Goal: Book appointment/travel/reservation

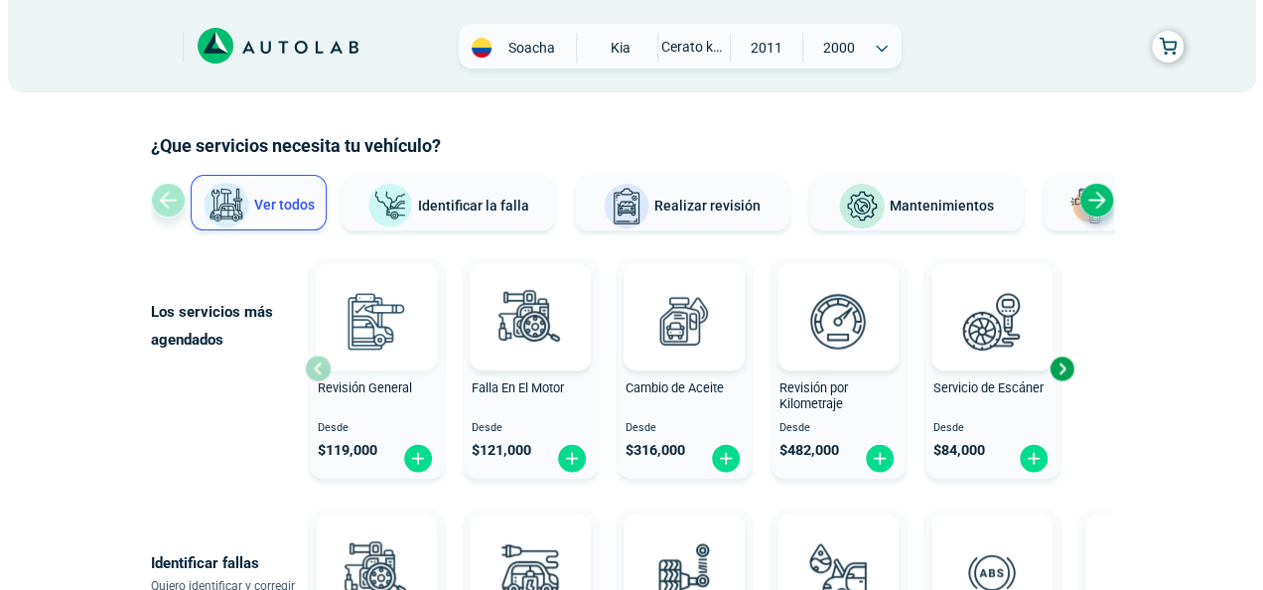
scroll to position [68, 0]
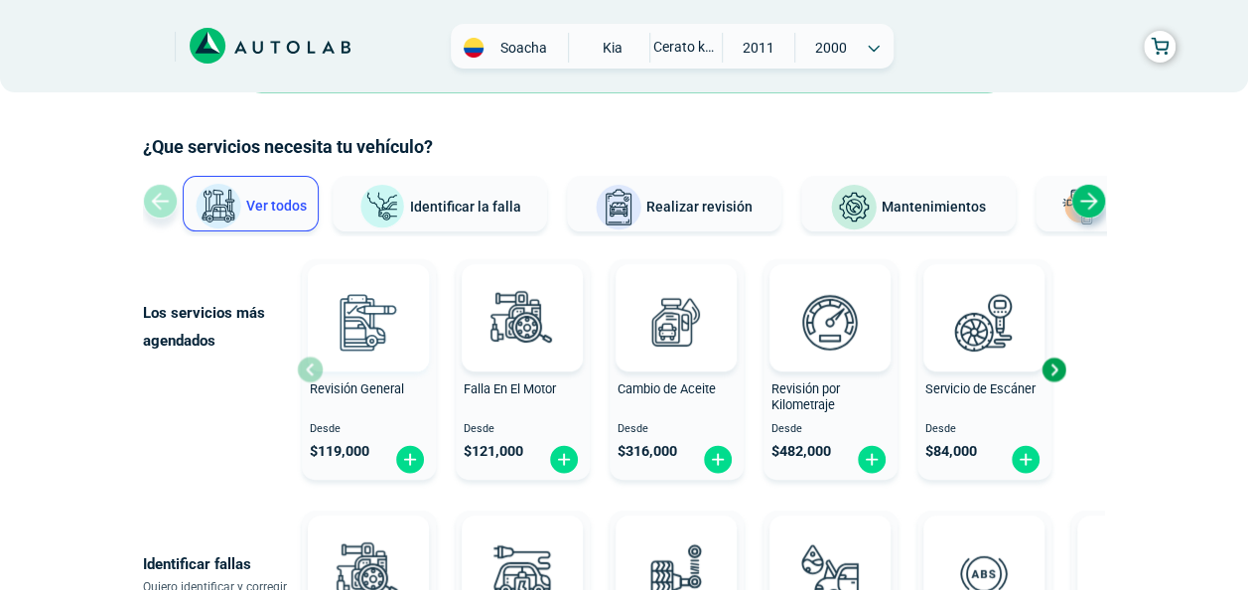
click at [377, 323] on img at bounding box center [368, 321] width 87 height 87
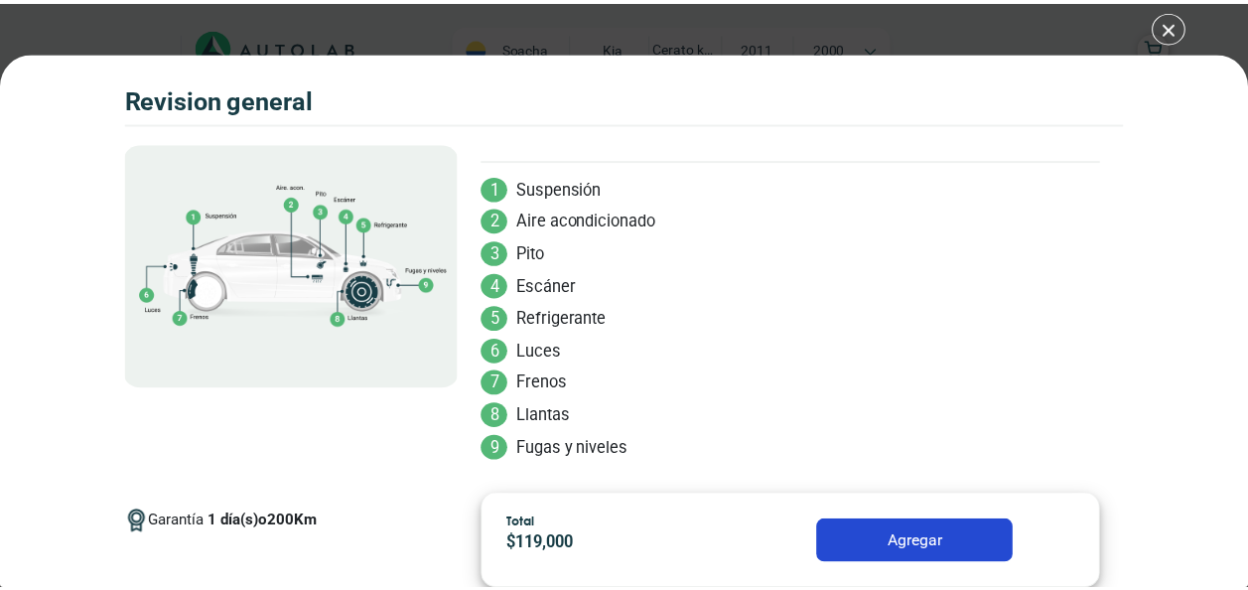
scroll to position [173, 0]
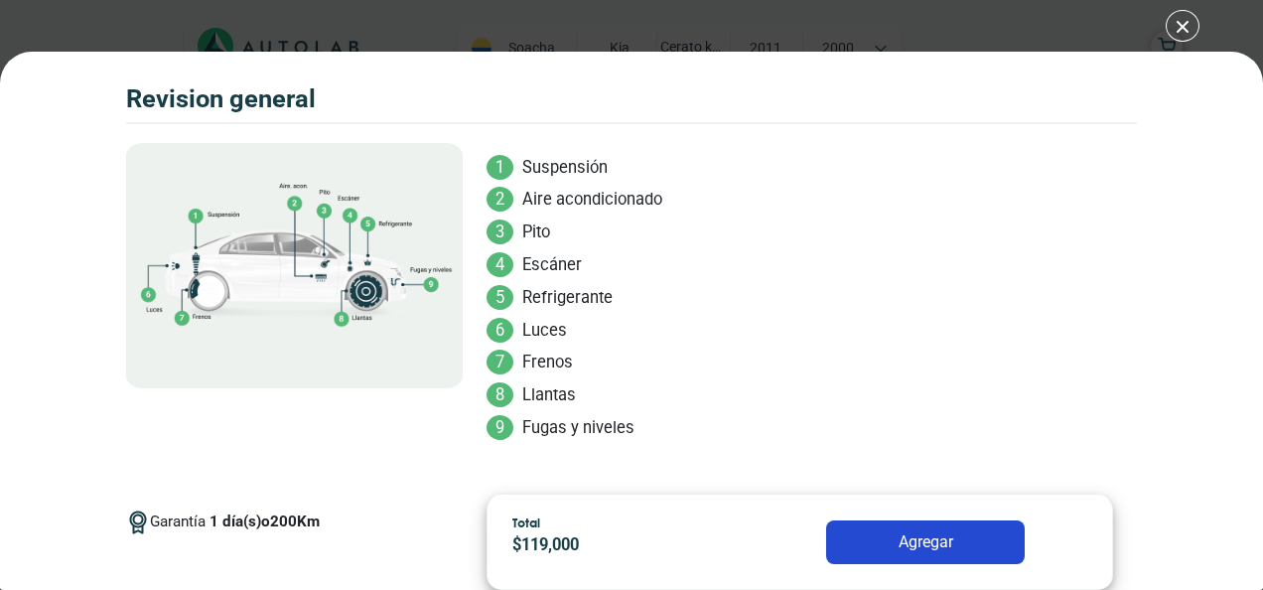
click at [1175, 32] on div "Volkswagen Crossfox 2018 REVISION GENERAL $ 119,000 1 200" at bounding box center [631, 295] width 1263 height 590
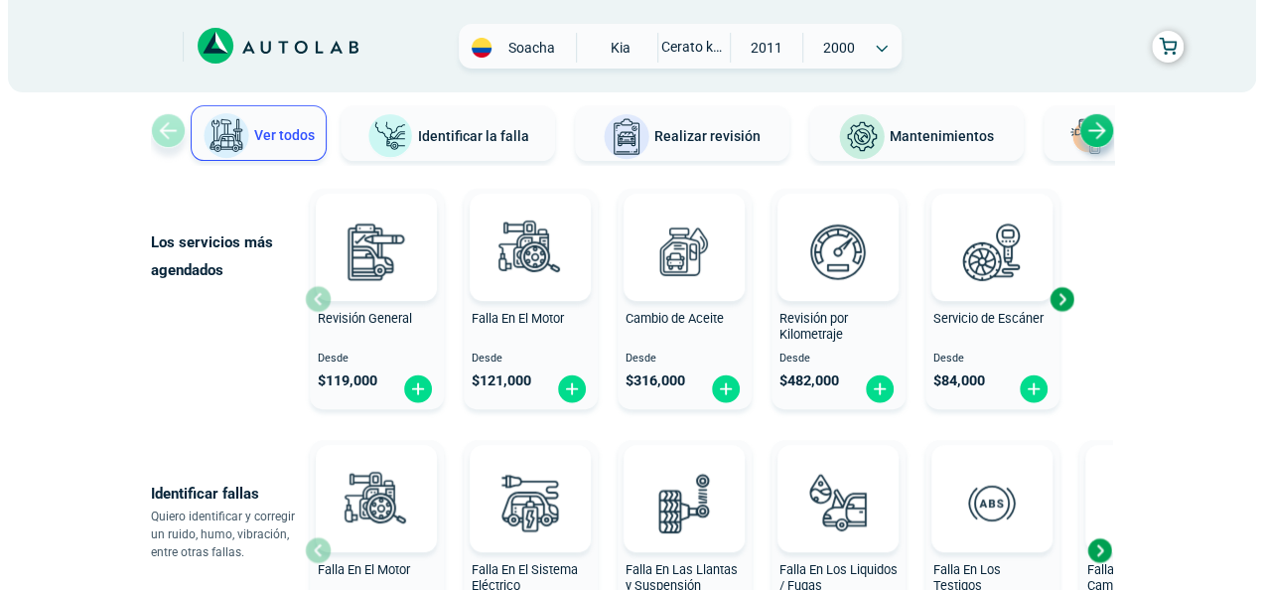
scroll to position [138, 0]
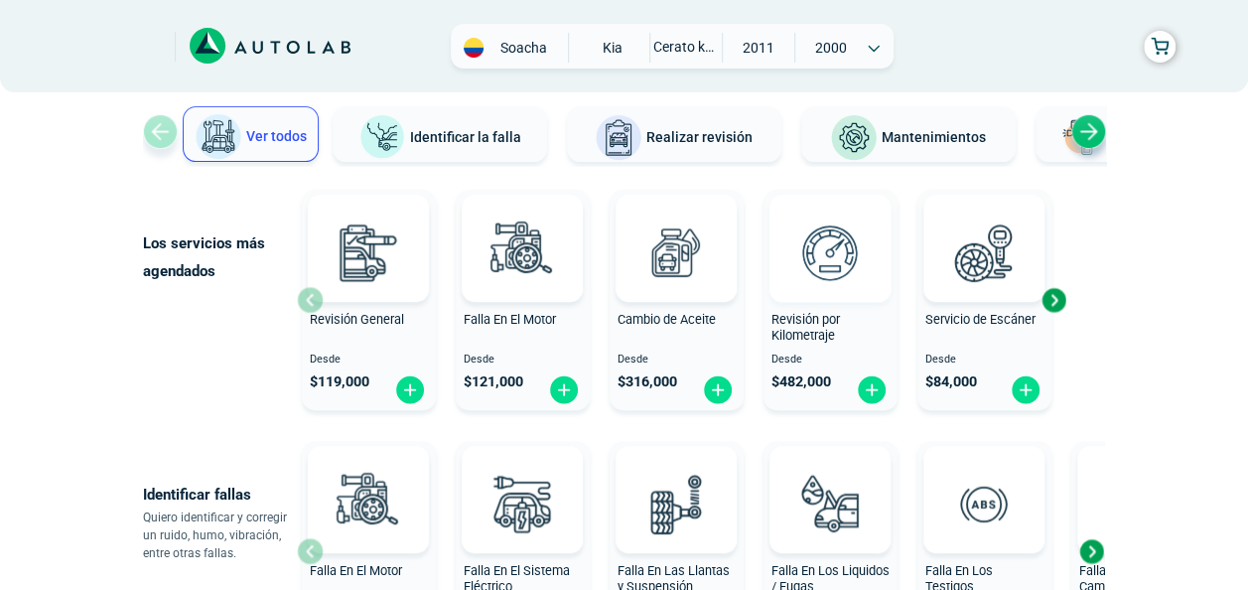
click at [824, 268] on img at bounding box center [829, 251] width 87 height 87
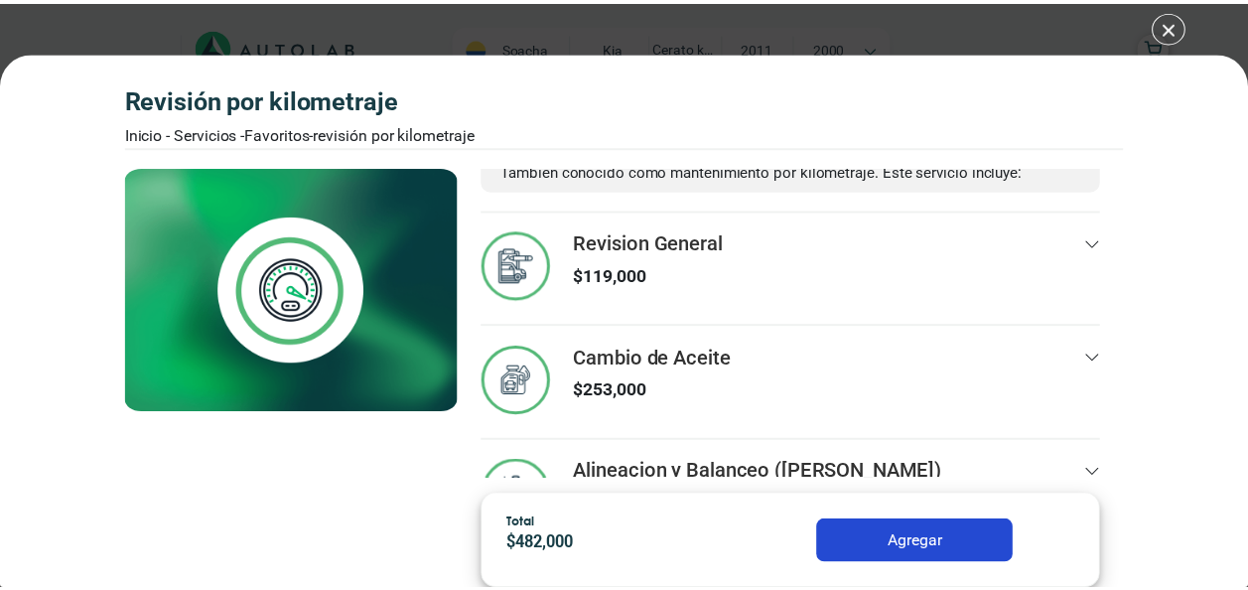
scroll to position [158, 0]
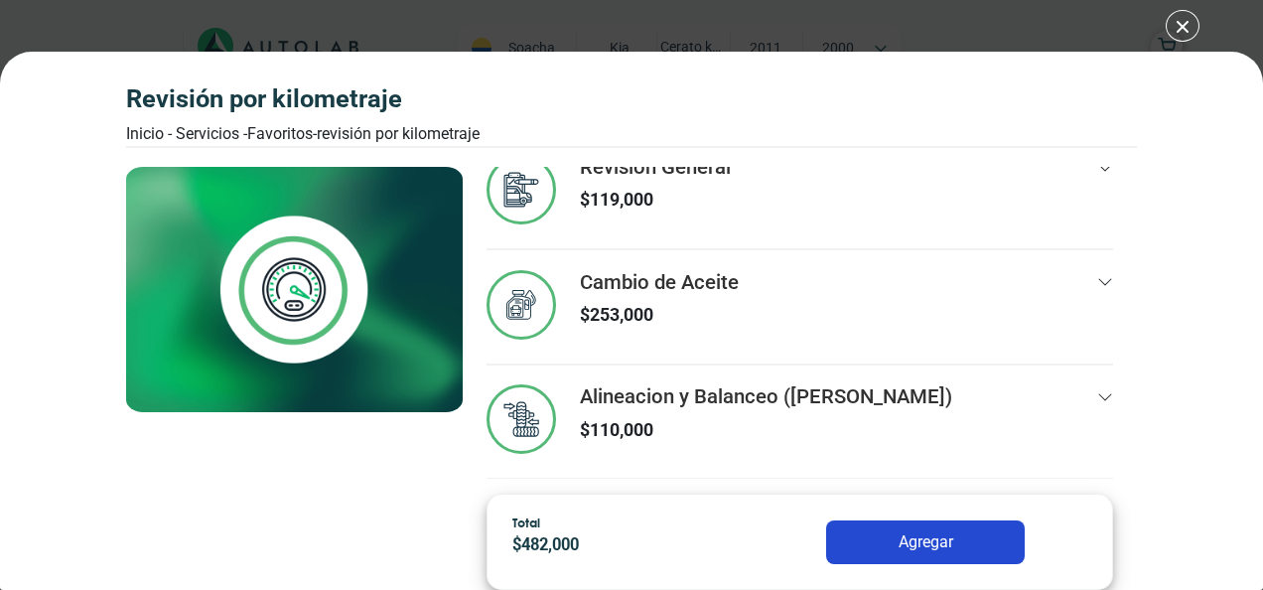
click at [1173, 26] on div "Revisión por Kilometraje Inicio - Servicios - Favoritos - Revisión por Kilometr…" at bounding box center [631, 295] width 1263 height 590
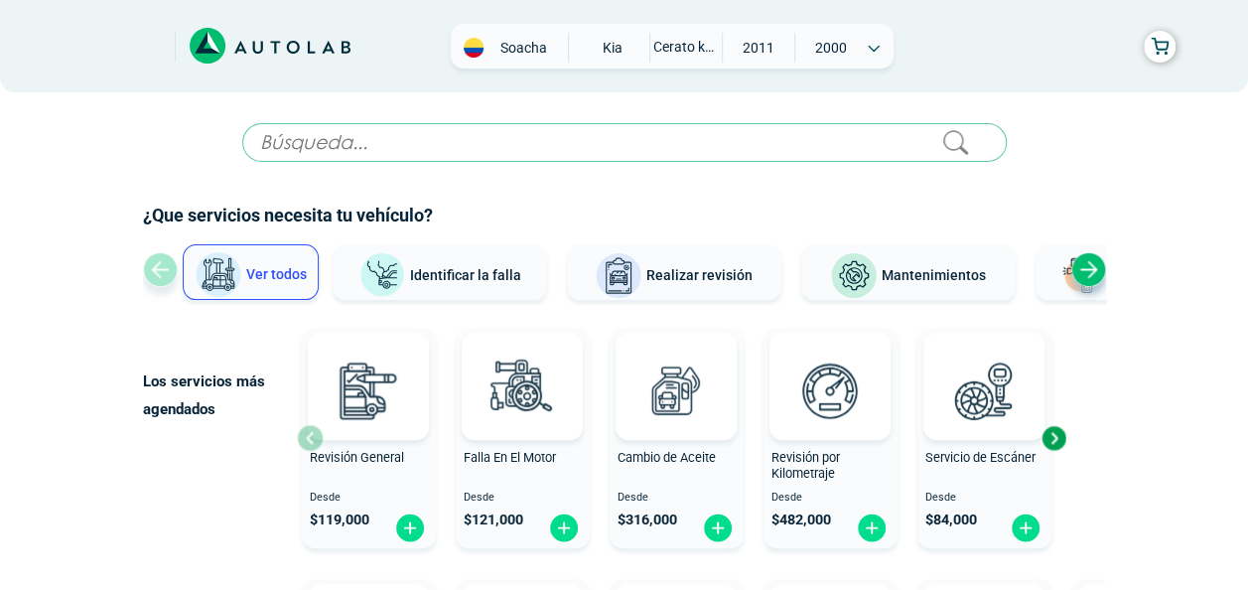
click at [657, 277] on span "Realizar revisión" at bounding box center [699, 275] width 106 height 16
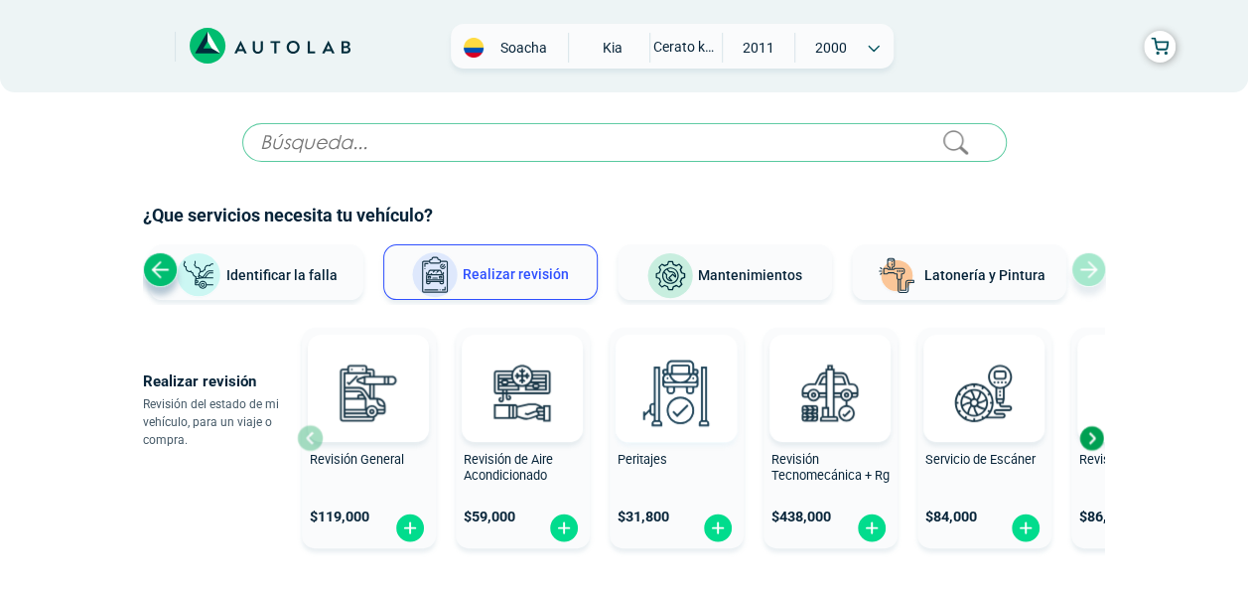
click at [656, 408] on img at bounding box center [675, 391] width 87 height 87
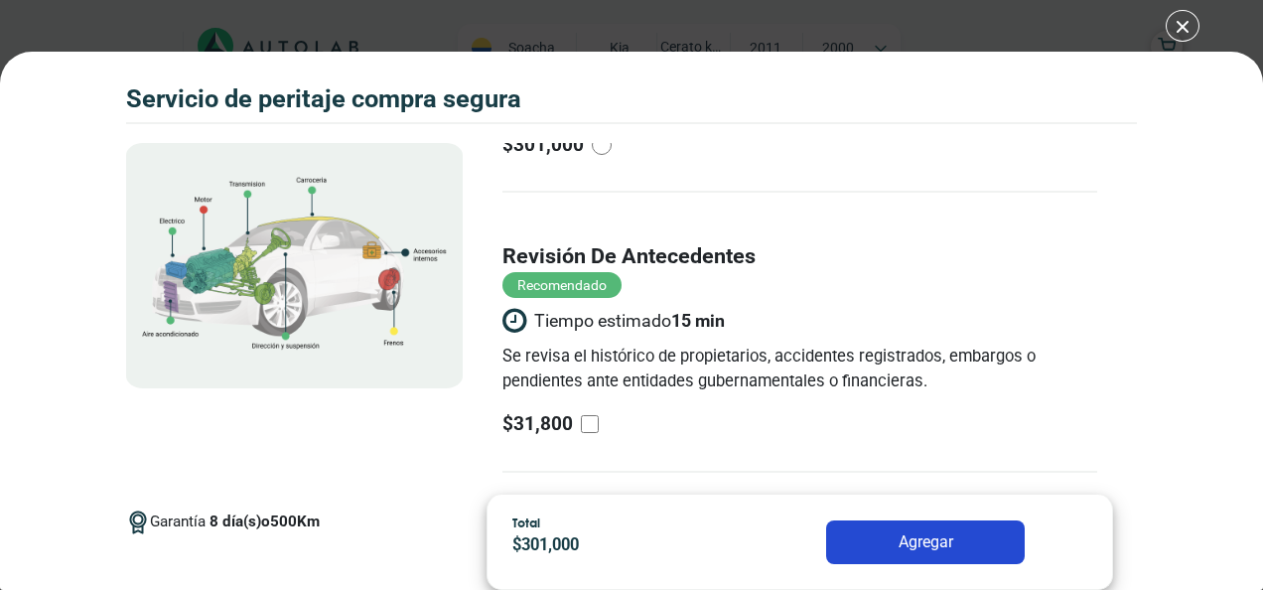
scroll to position [483, 0]
click at [596, 423] on input "revisión de antecedentes Recomendado Tiempo estimado 15 min Se revisa el histór…" at bounding box center [590, 423] width 18 height 18
checkbox input "true"
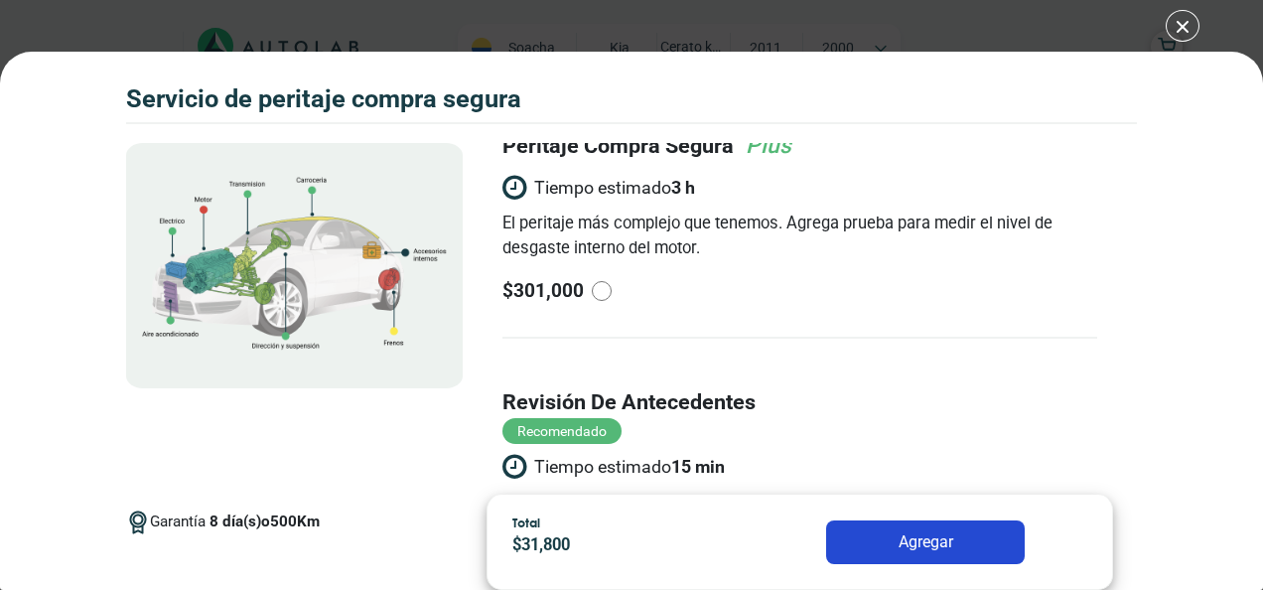
scroll to position [334, 0]
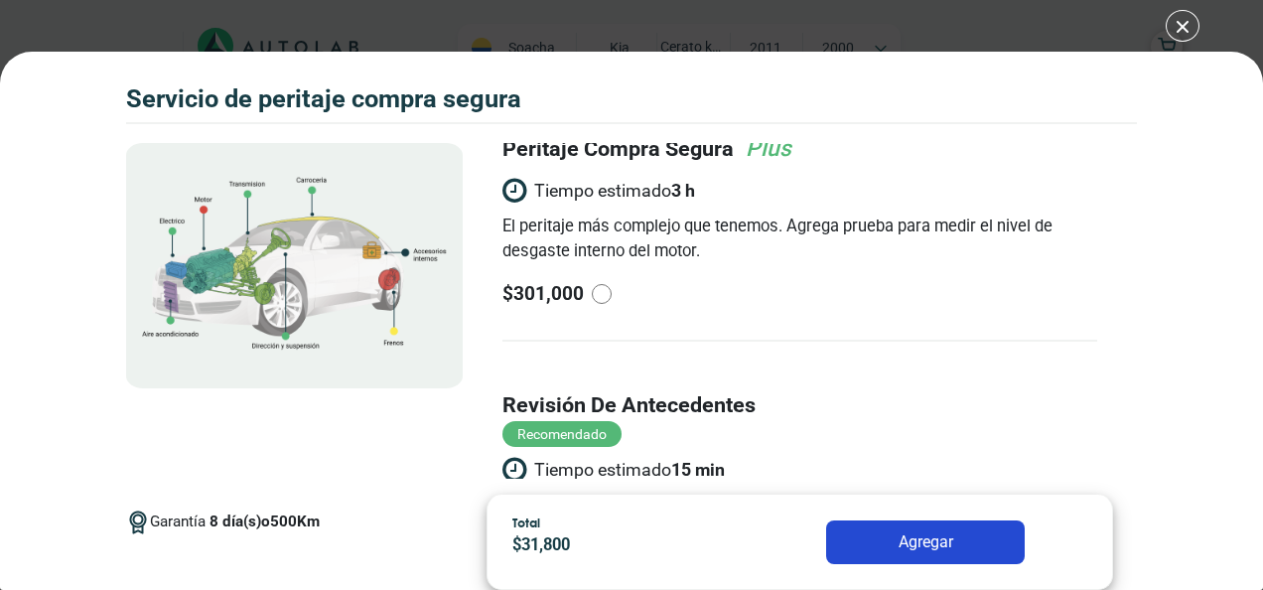
click at [600, 297] on input "radio" at bounding box center [602, 294] width 20 height 20
radio input "true"
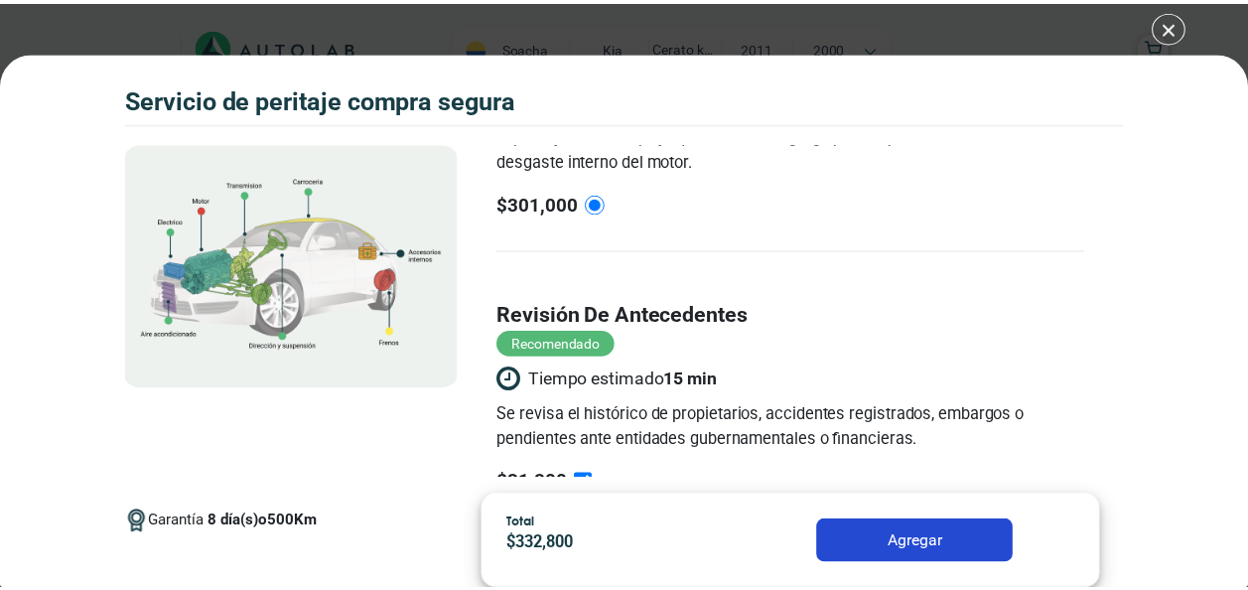
scroll to position [498, 0]
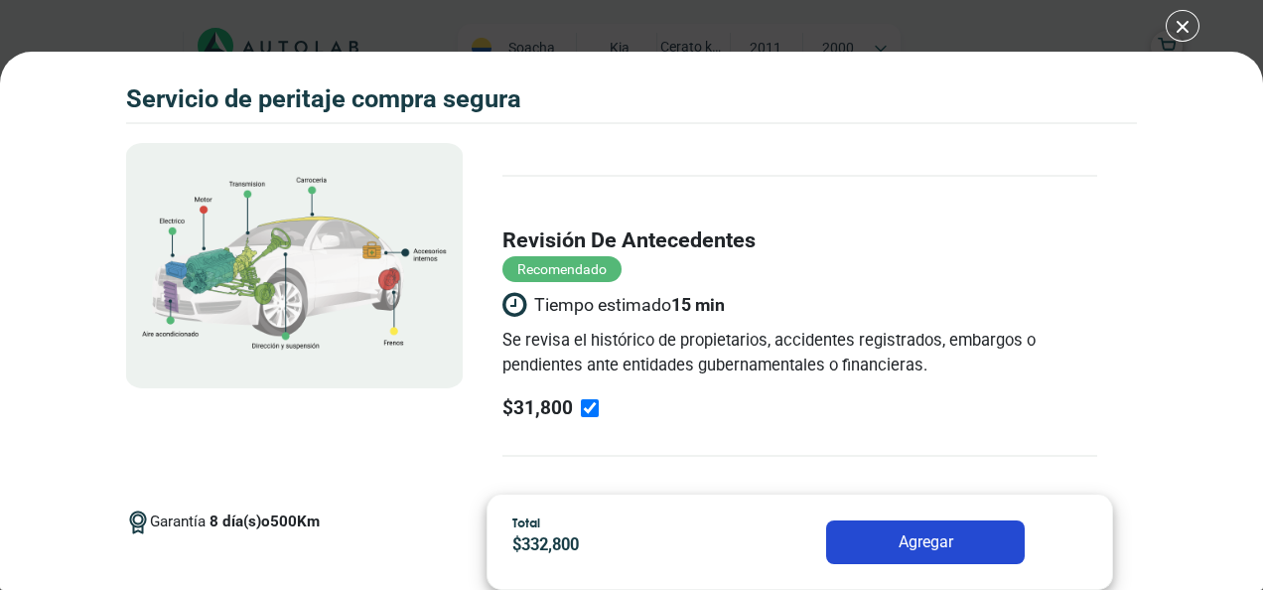
click at [1190, 28] on div "Volkswagen Crossfox 2018 SERVICIO DE PERITAJE COMPRA SEGURA 8 500 Km" at bounding box center [631, 295] width 1263 height 590
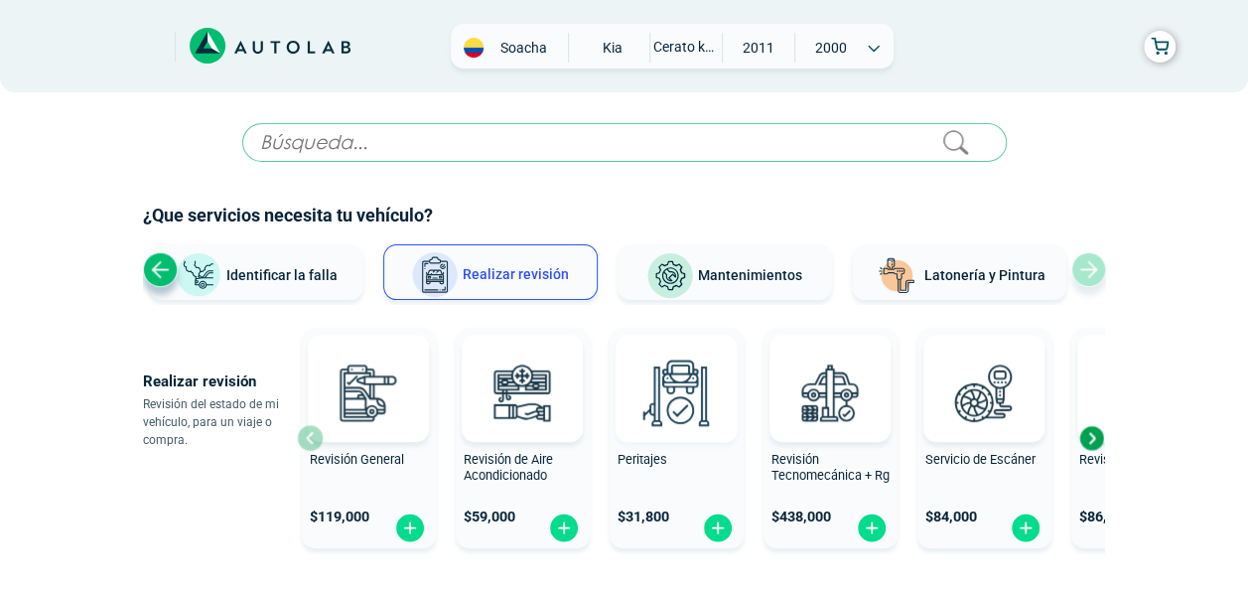
click at [659, 409] on img at bounding box center [675, 391] width 87 height 87
radio input "true"
radio input "false"
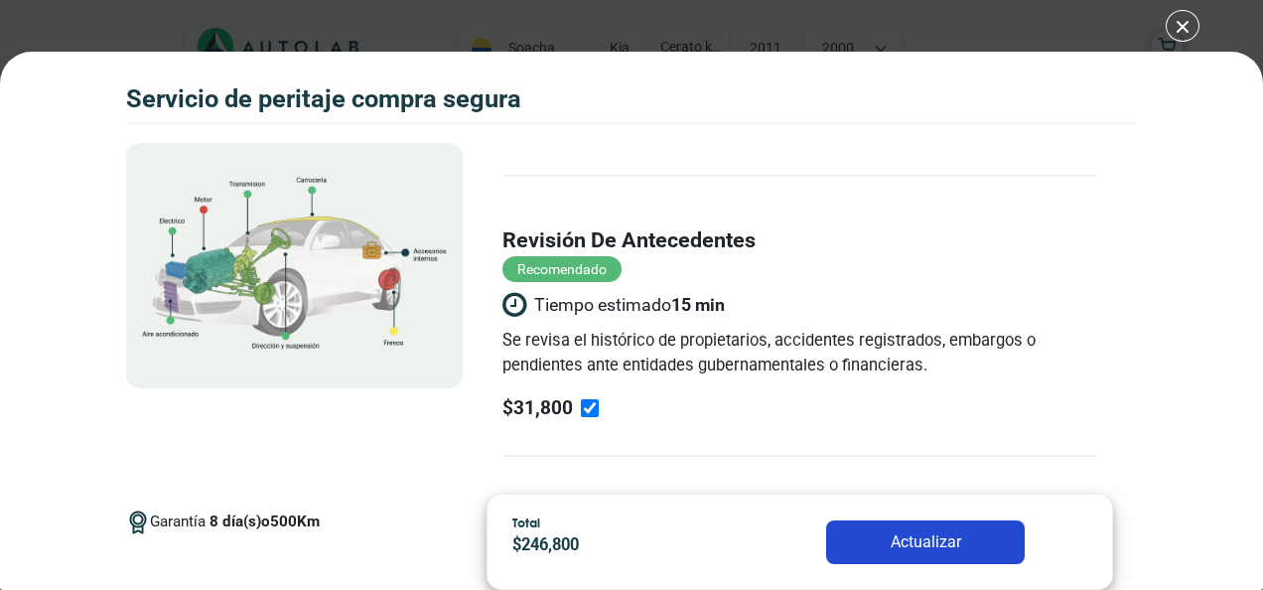
click at [1181, 28] on div "Volkswagen Crossfox 2018 SERVICIO DE PERITAJE COMPRA SEGURA 8 500 Km" at bounding box center [631, 295] width 1263 height 590
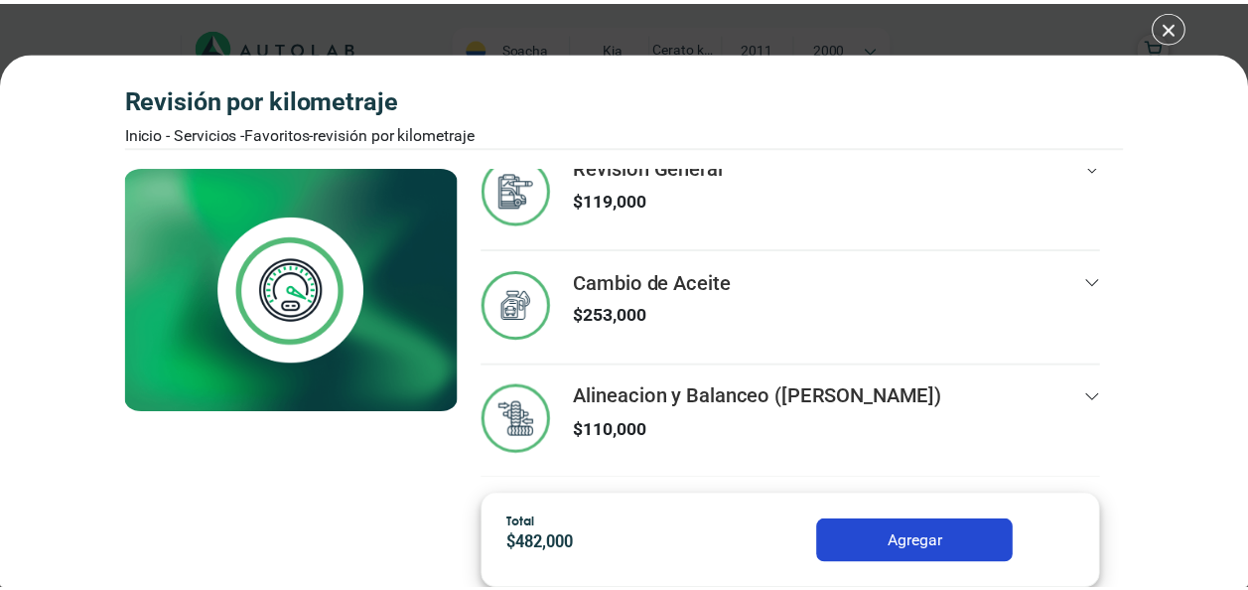
scroll to position [135, 0]
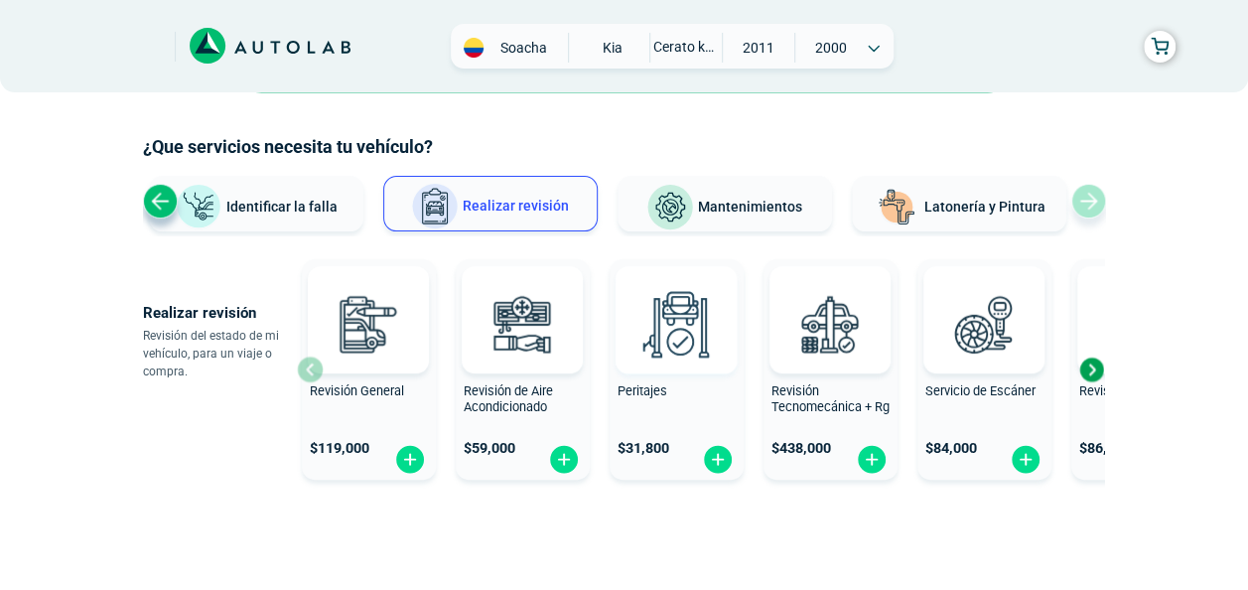
click at [693, 339] on img at bounding box center [675, 323] width 87 height 87
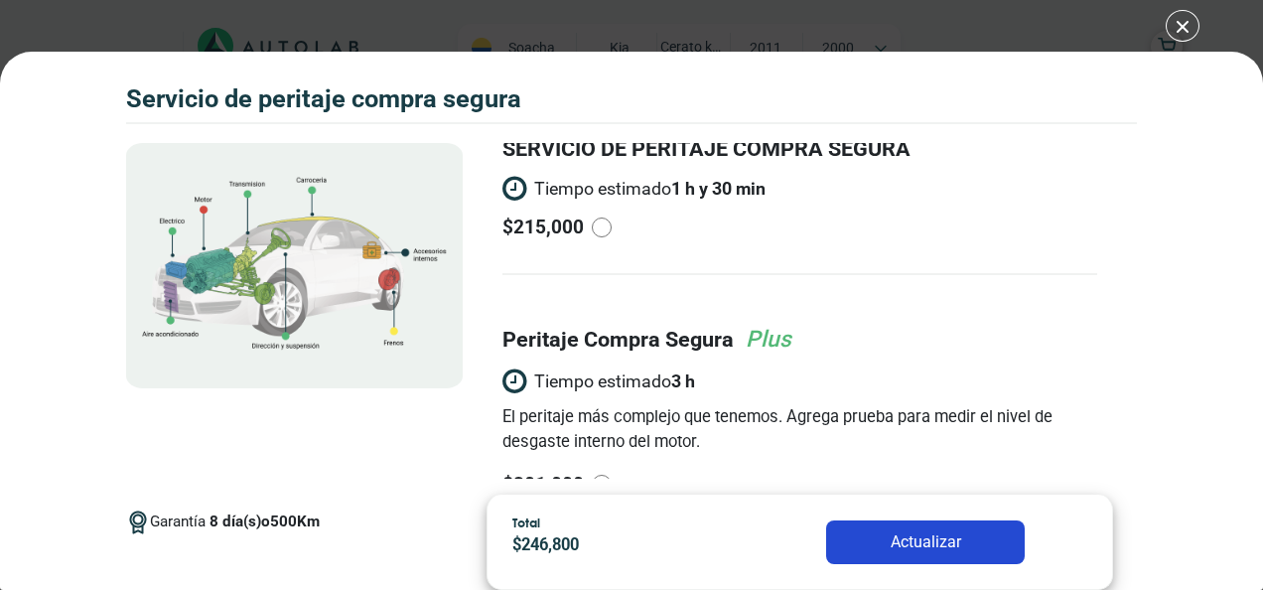
scroll to position [147, 0]
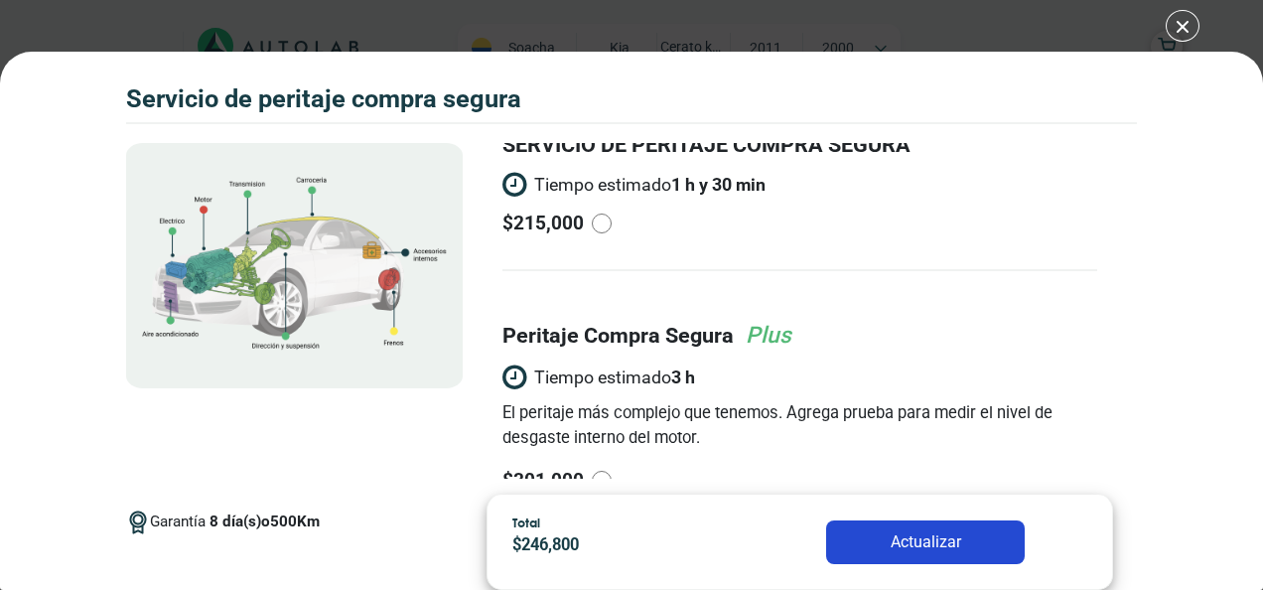
click at [672, 371] on span "Tiempo estimado 3 h" at bounding box center [799, 377] width 594 height 29
click at [611, 470] on input "radio" at bounding box center [602, 480] width 20 height 20
radio input "true"
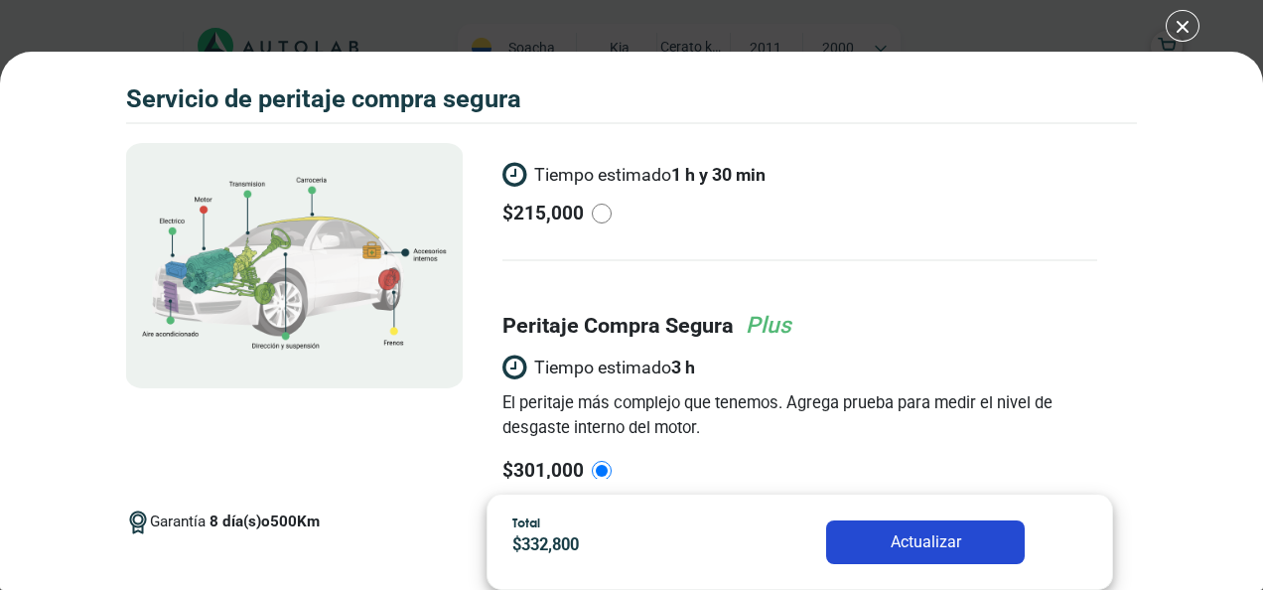
click at [643, 332] on label "peritaje compra segura" at bounding box center [617, 326] width 231 height 32
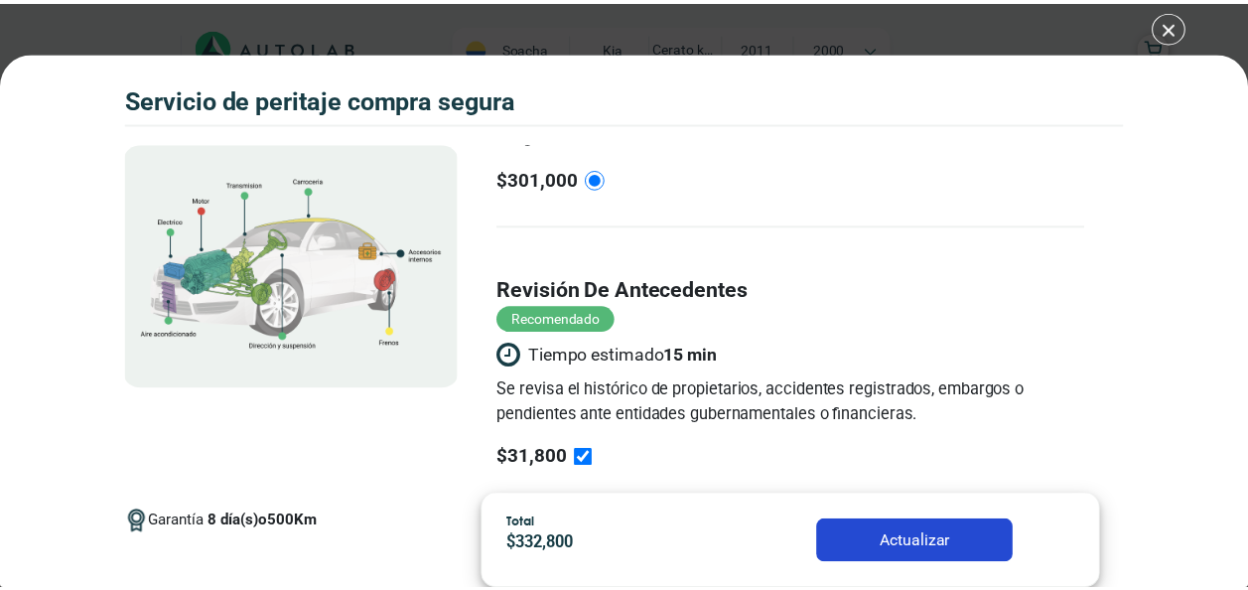
scroll to position [498, 0]
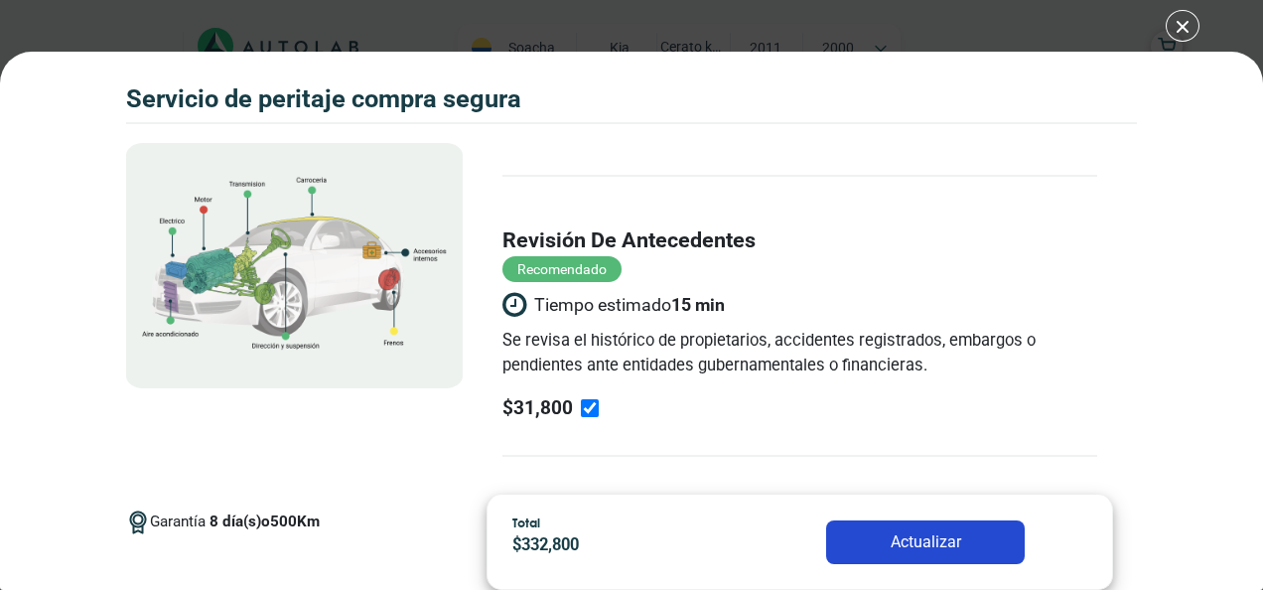
click at [1180, 24] on div "Volkswagen Crossfox 2018 SERVICIO DE PERITAJE COMPRA SEGURA 8 500 Km" at bounding box center [631, 295] width 1263 height 590
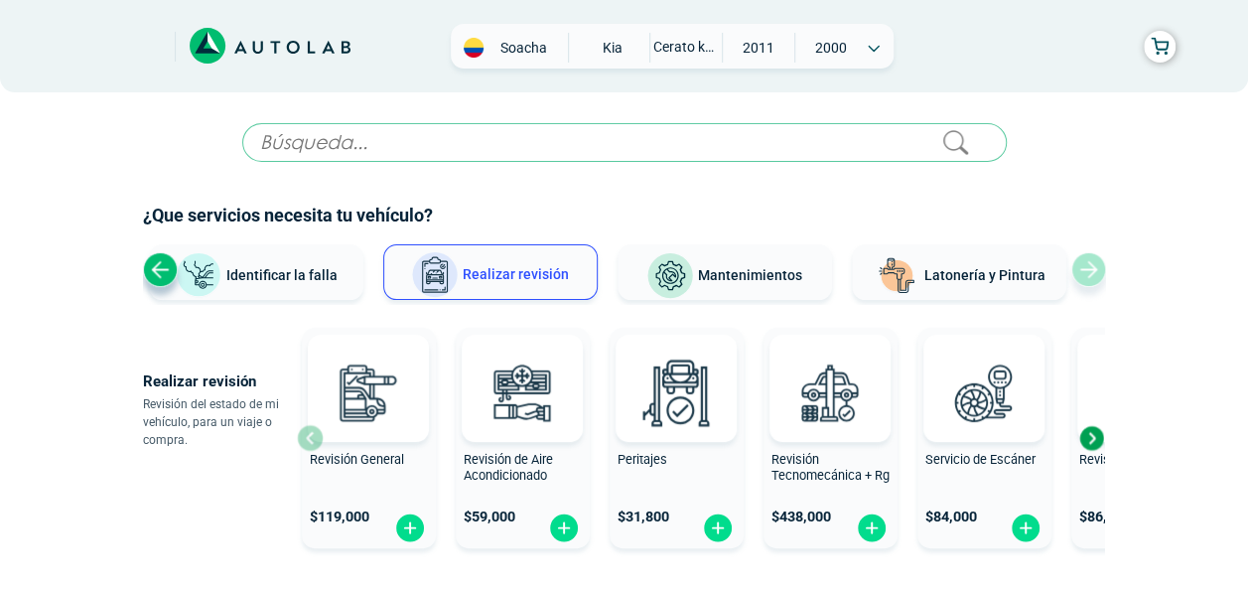
scroll to position [139, 0]
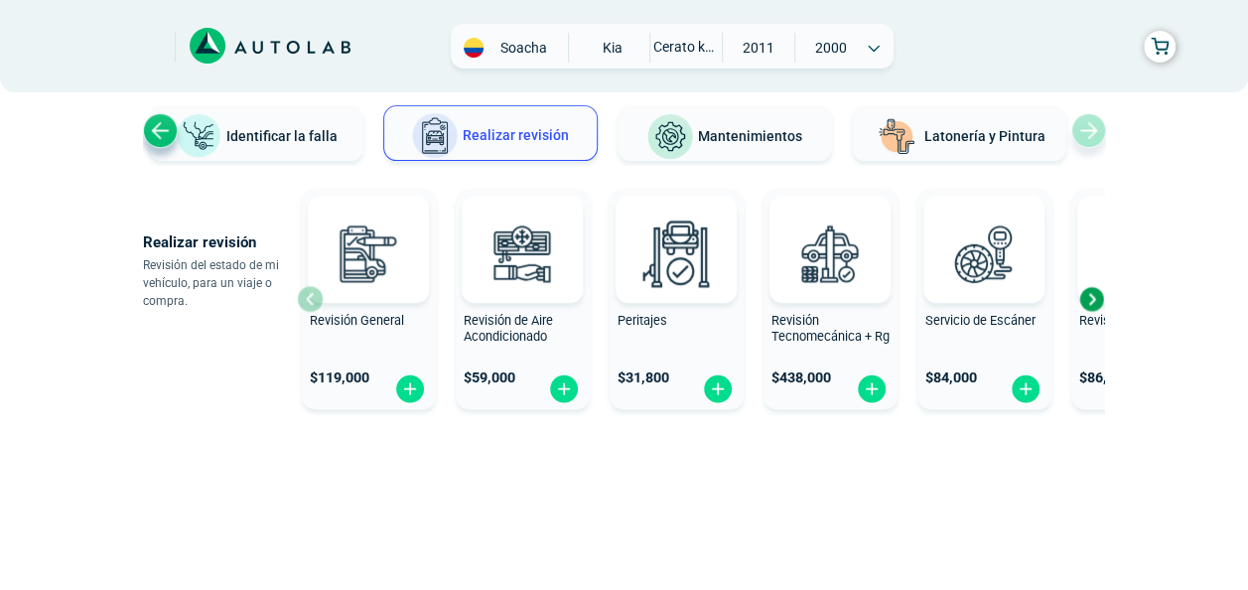
click at [503, 51] on span "Soacha" at bounding box center [523, 48] width 70 height 20
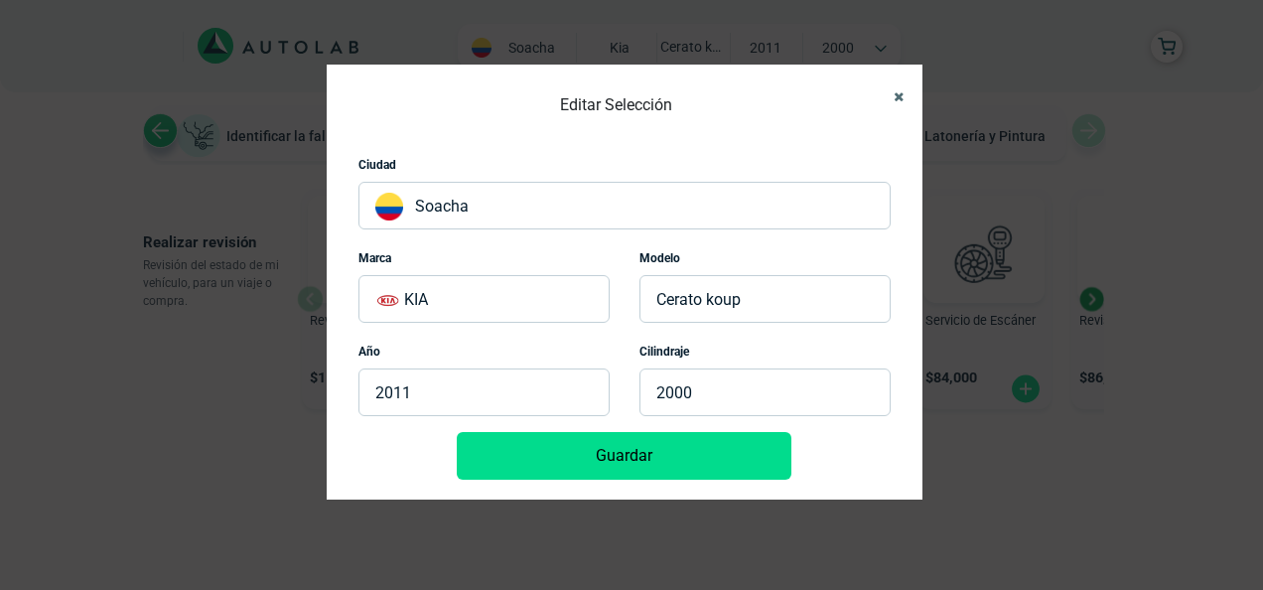
click at [895, 91] on icon "Close" at bounding box center [898, 96] width 10 height 13
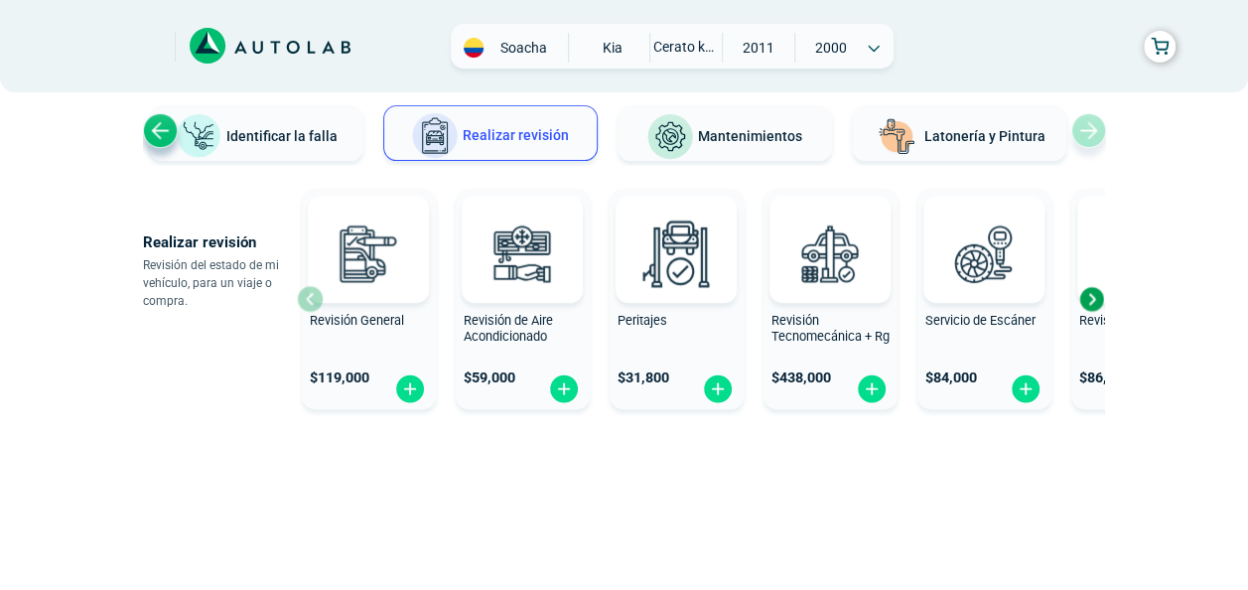
click at [280, 61] on icon at bounding box center [270, 46] width 161 height 37
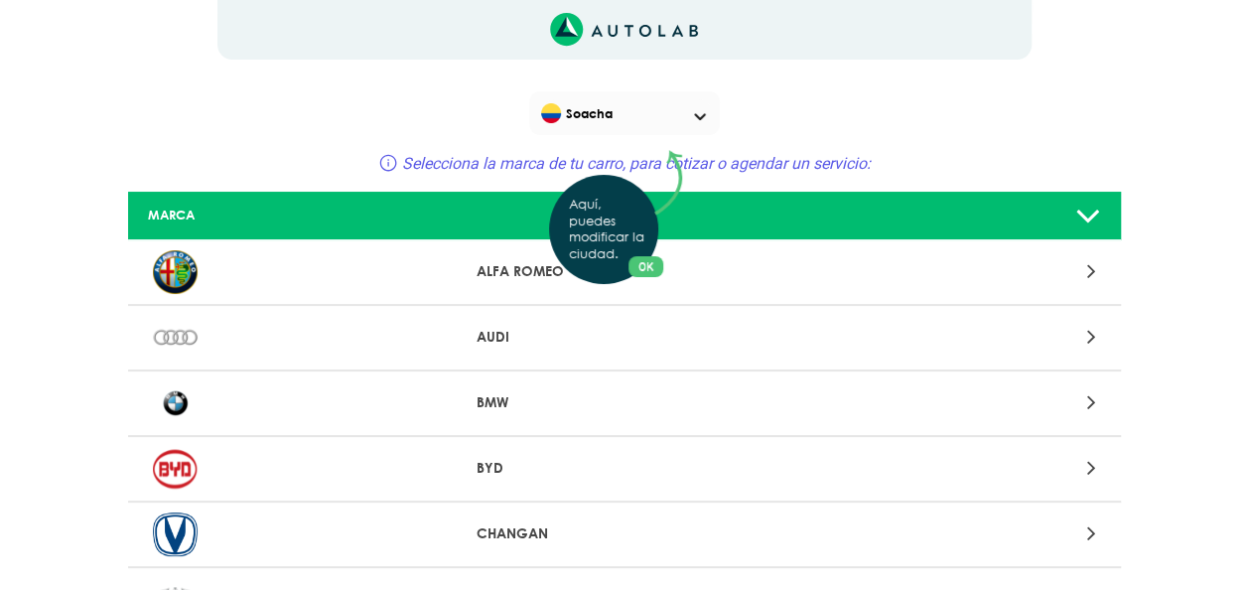
click at [649, 268] on button "OK" at bounding box center [645, 266] width 35 height 21
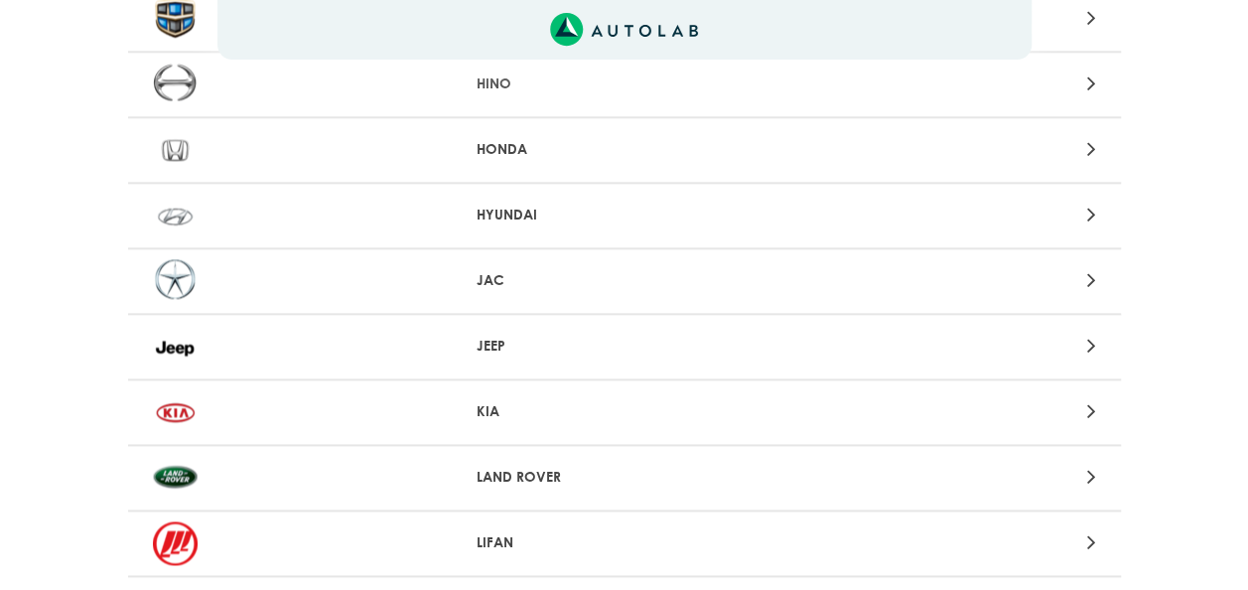
scroll to position [1146, 0]
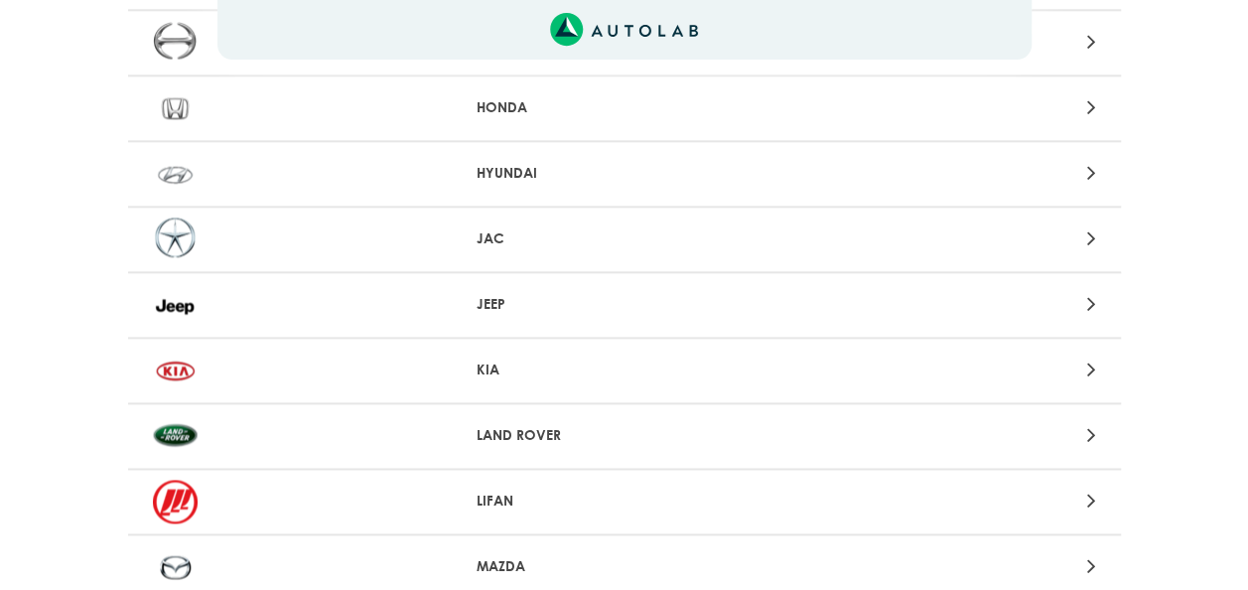
click at [623, 379] on p "KIA" at bounding box center [623, 369] width 295 height 21
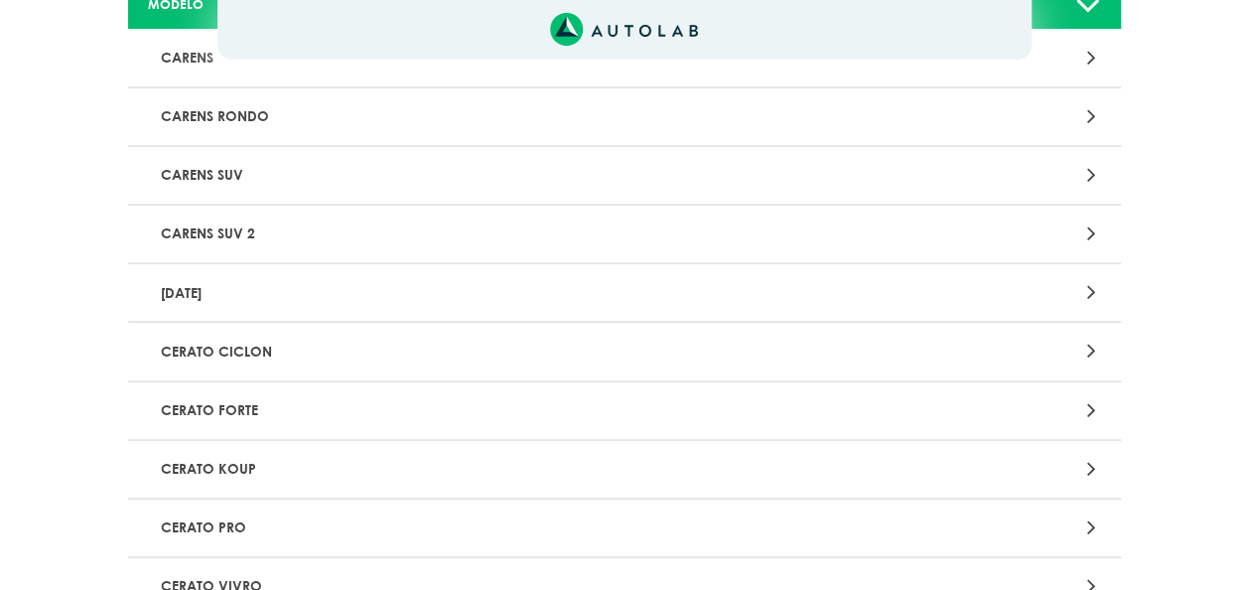
scroll to position [260, 0]
click at [494, 477] on p "CERATO KOUP" at bounding box center [462, 468] width 618 height 37
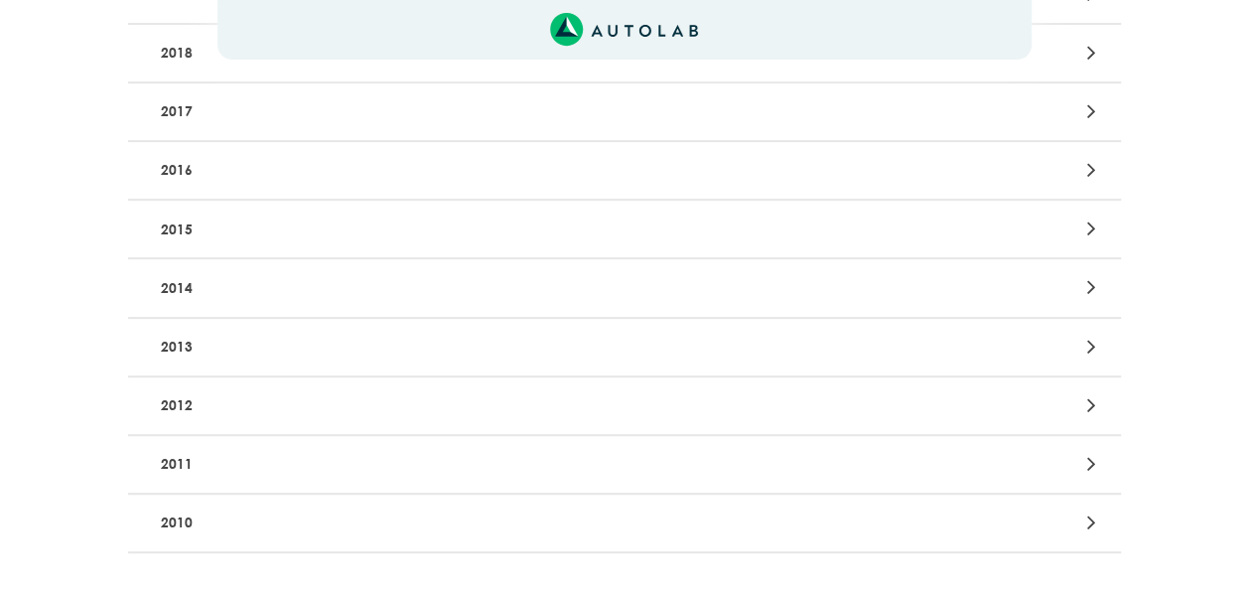
scroll to position [373, 0]
click at [315, 467] on p "2011" at bounding box center [462, 462] width 618 height 37
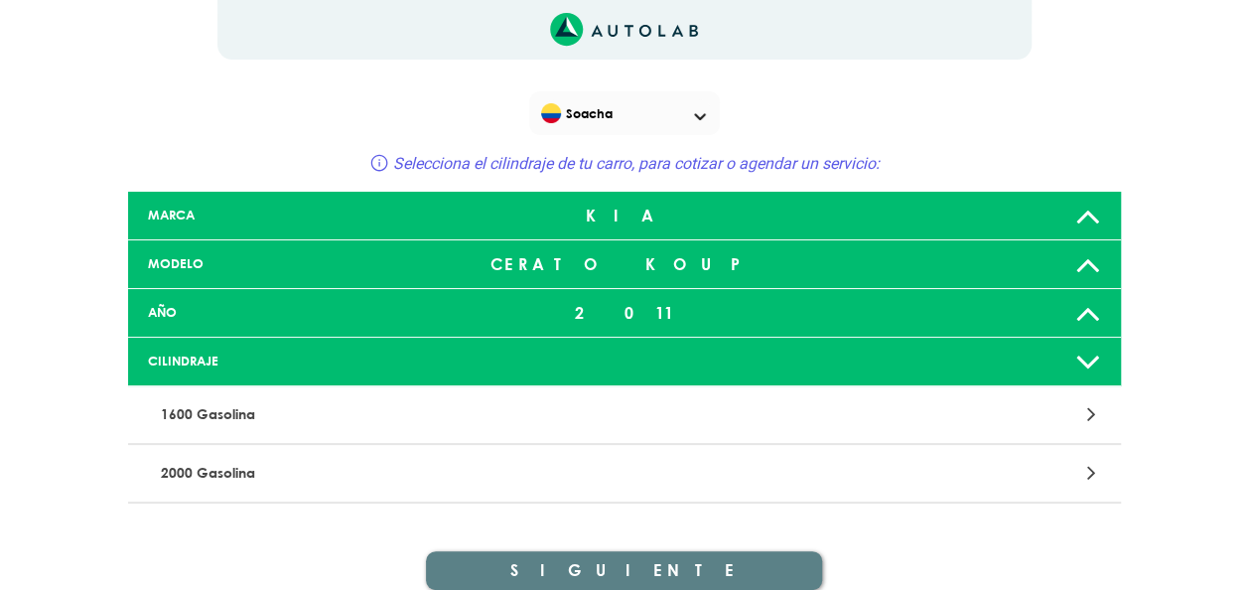
click at [334, 475] on p "2000 Gasolina" at bounding box center [462, 473] width 618 height 37
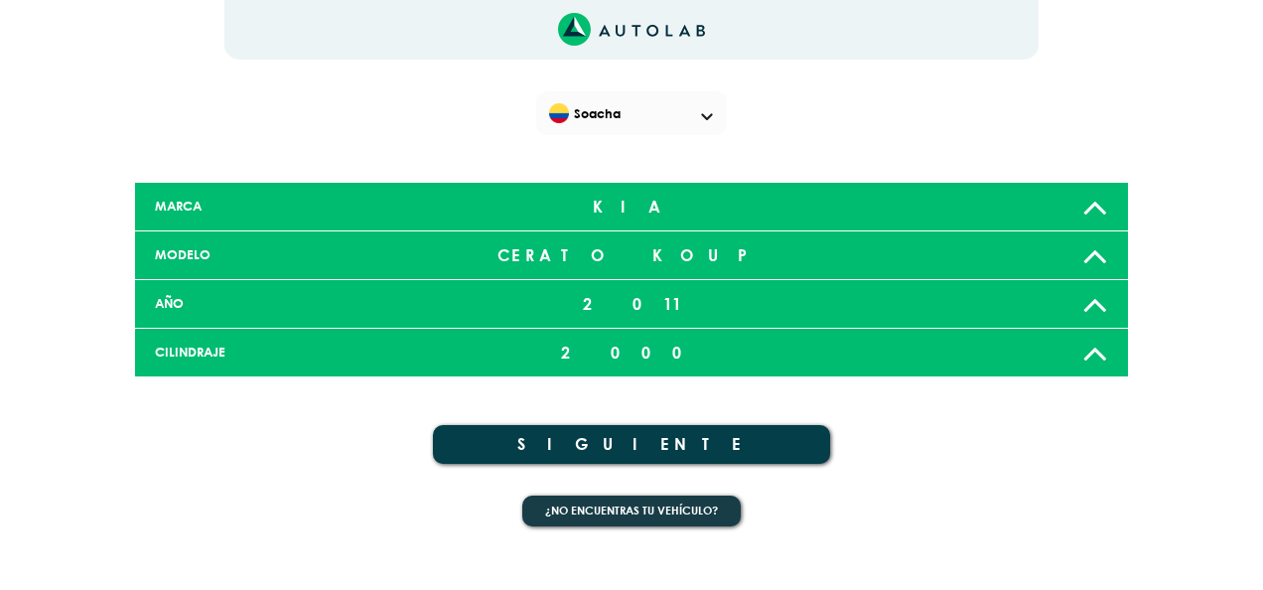
click at [504, 437] on button "SIGUIENTE" at bounding box center [631, 444] width 397 height 39
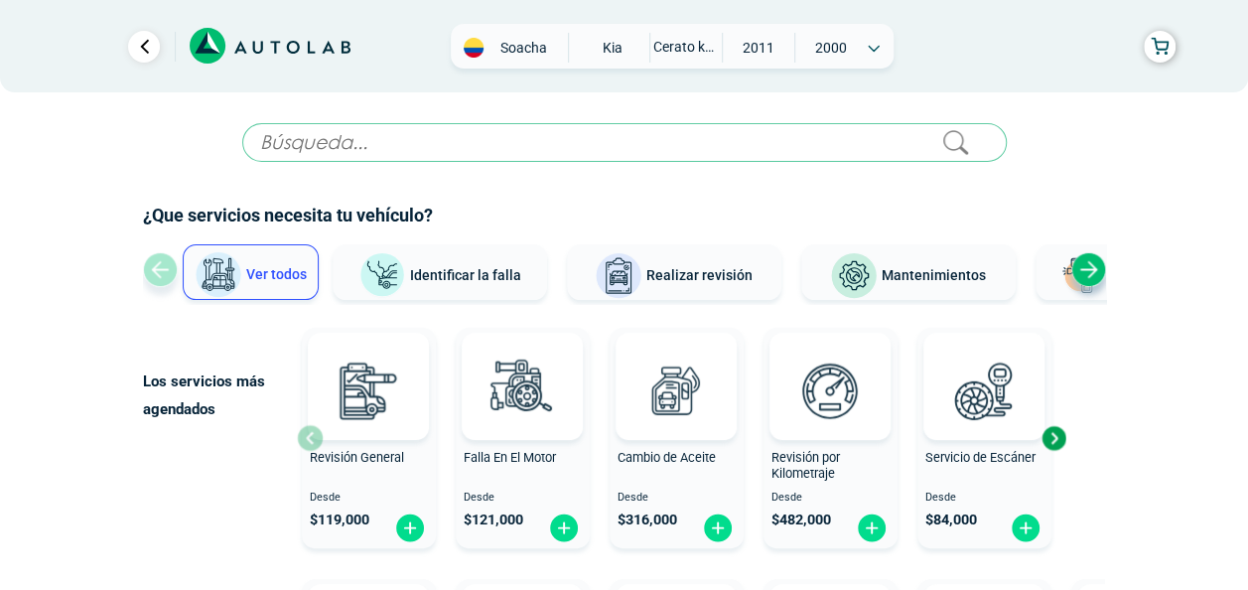
click at [1082, 266] on div "Next slide" at bounding box center [1088, 269] width 35 height 35
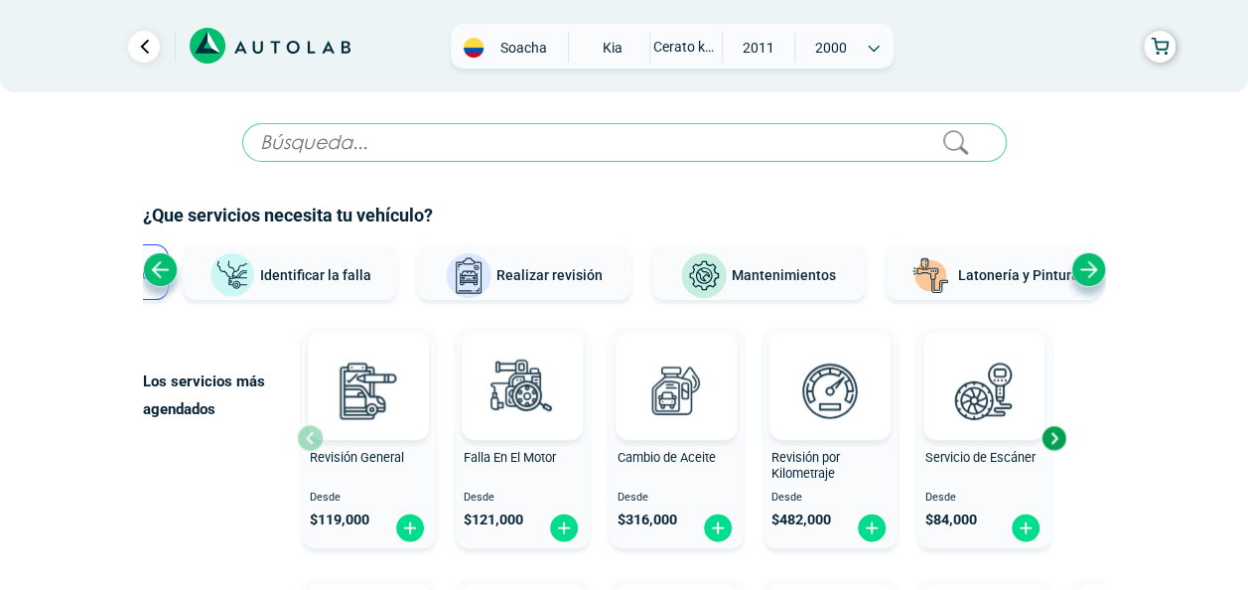
click at [1082, 266] on div "Next slide" at bounding box center [1088, 269] width 35 height 35
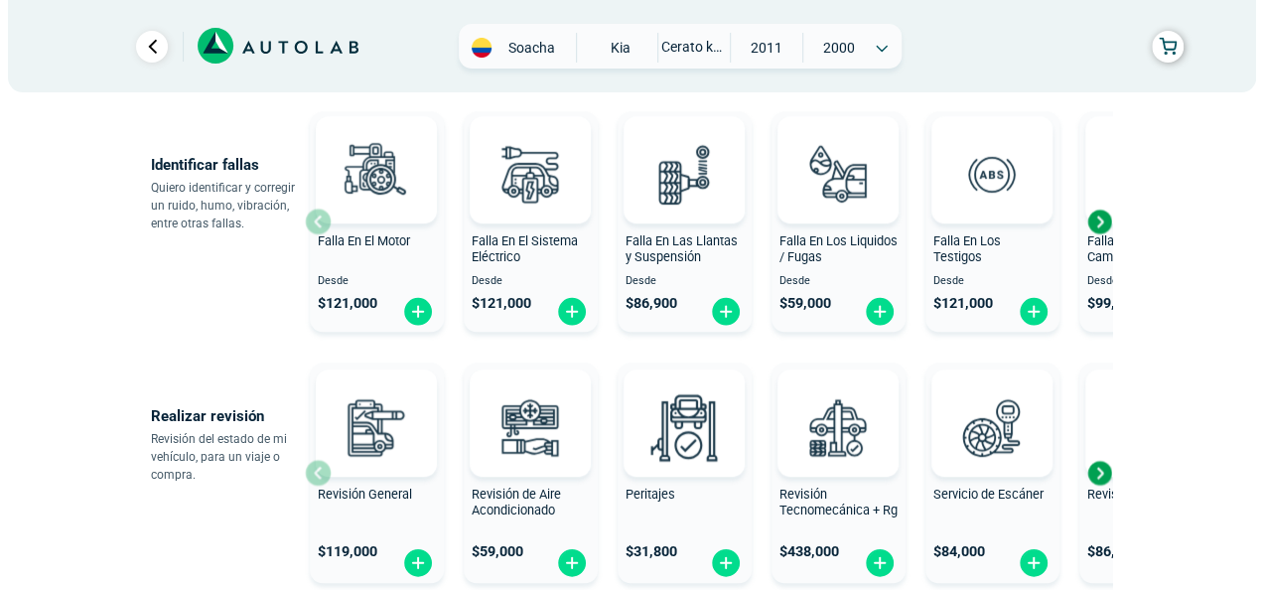
scroll to position [470, 0]
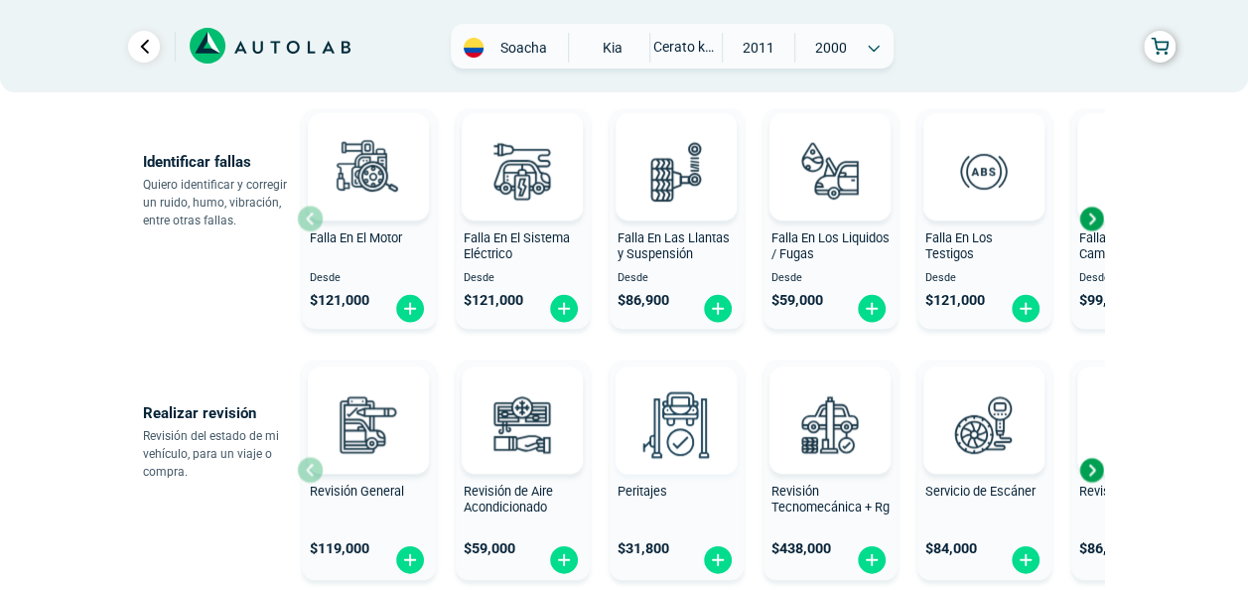
click at [653, 427] on img at bounding box center [675, 423] width 87 height 87
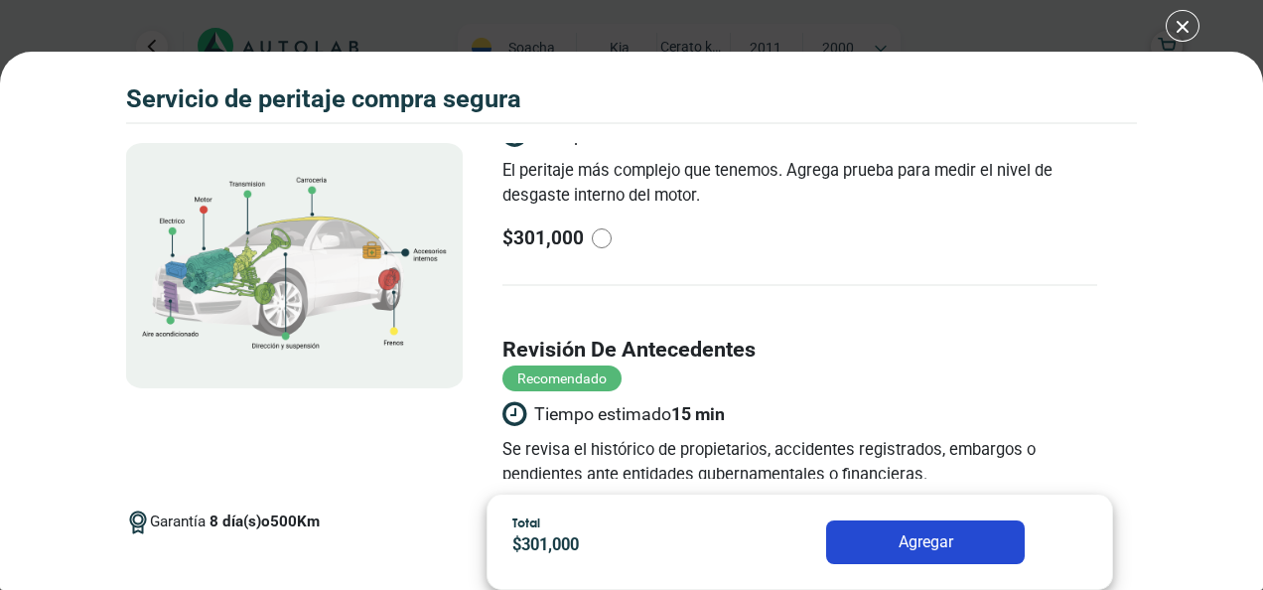
scroll to position [384, 0]
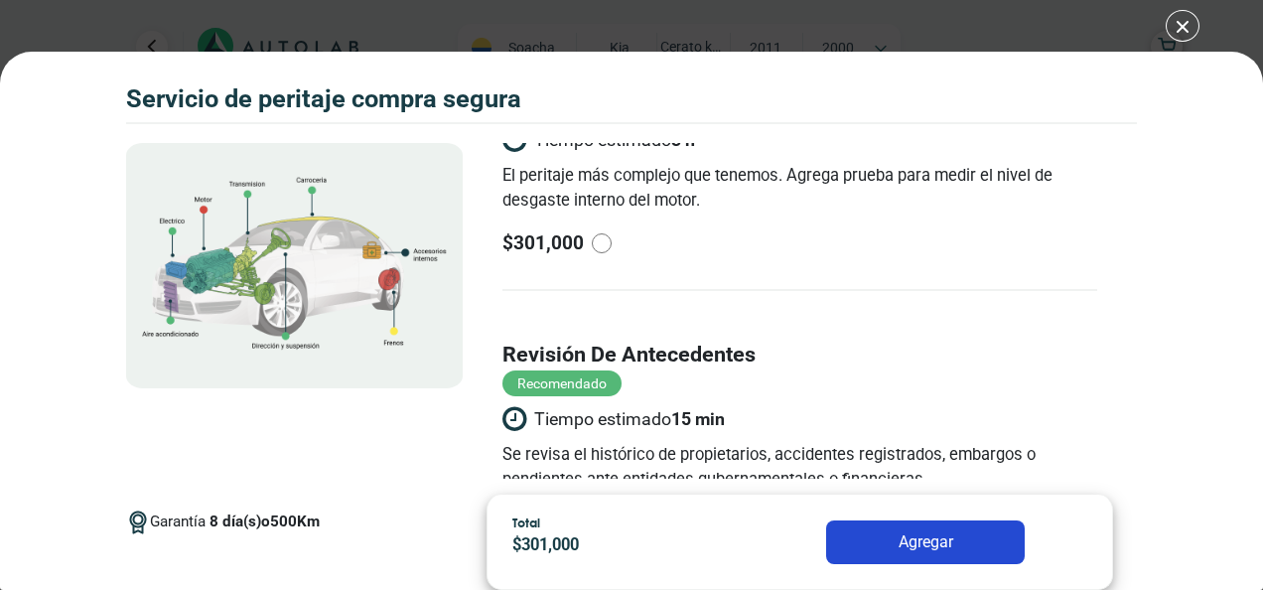
click at [598, 247] on input "radio" at bounding box center [602, 243] width 20 height 20
radio input "true"
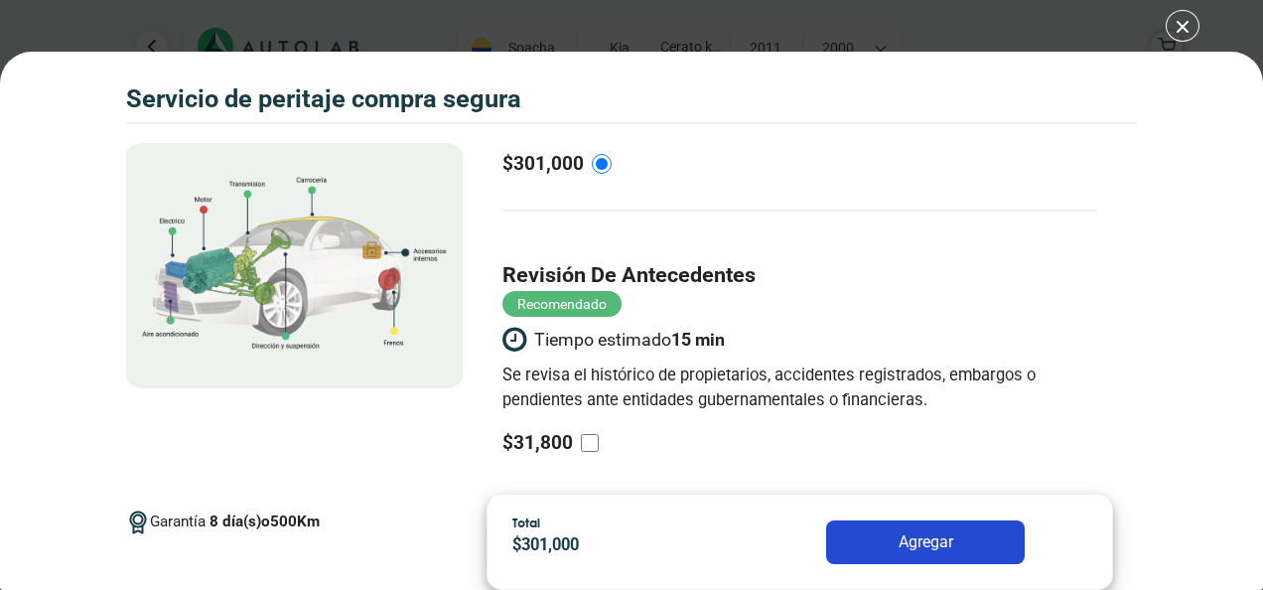
scroll to position [466, 0]
click at [592, 440] on input "revisión de antecedentes Recomendado Tiempo estimado 15 min Se revisa el histór…" at bounding box center [590, 441] width 18 height 18
checkbox input "true"
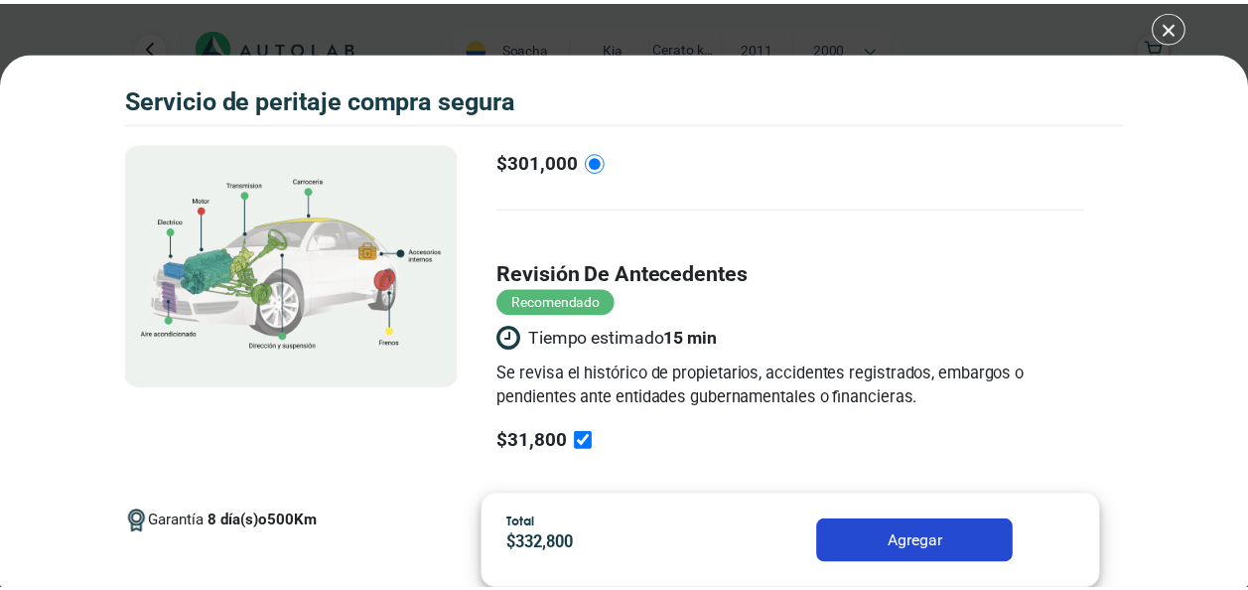
scroll to position [498, 0]
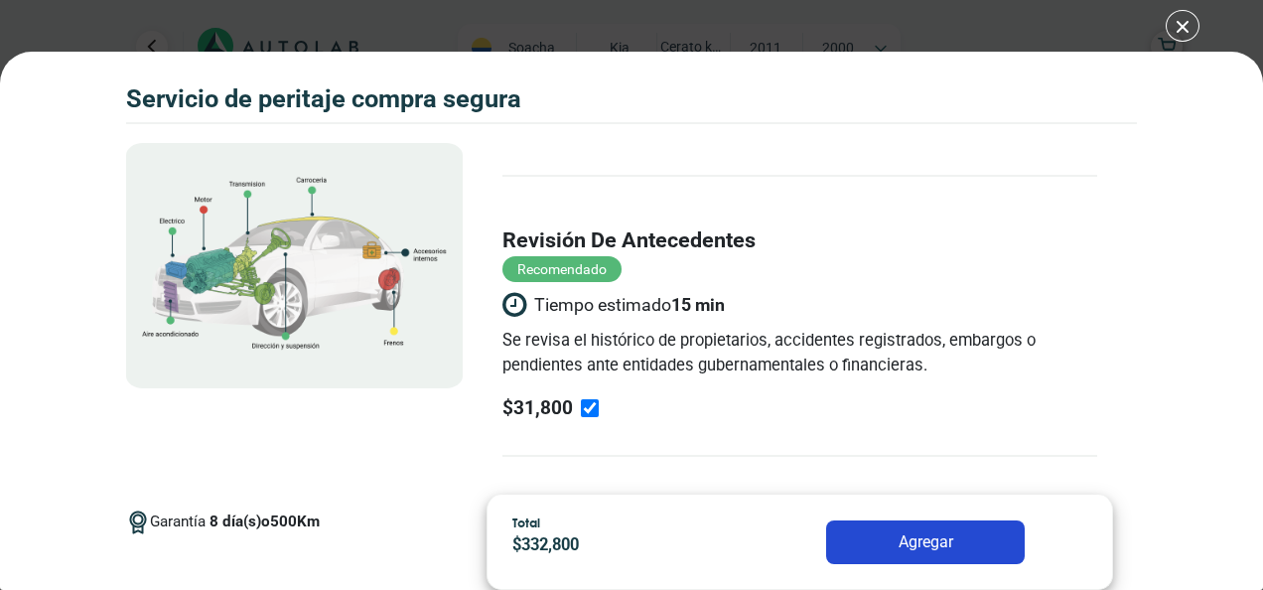
click at [912, 534] on button "Agregar" at bounding box center [925, 542] width 199 height 44
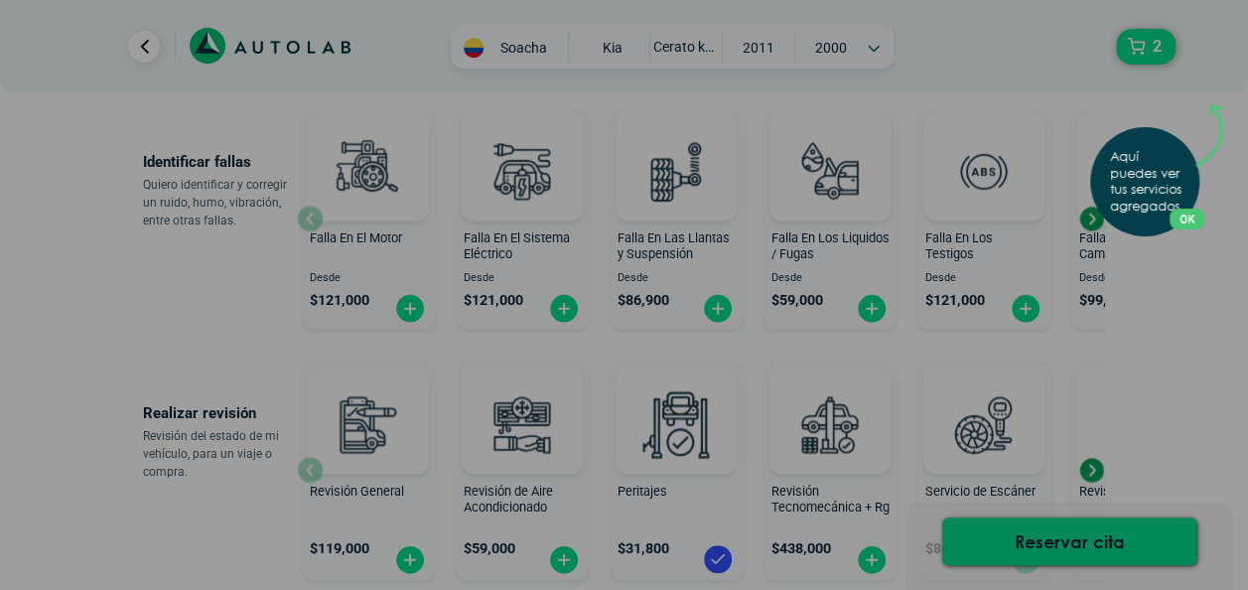
click at [1181, 212] on button "OK" at bounding box center [1186, 218] width 35 height 21
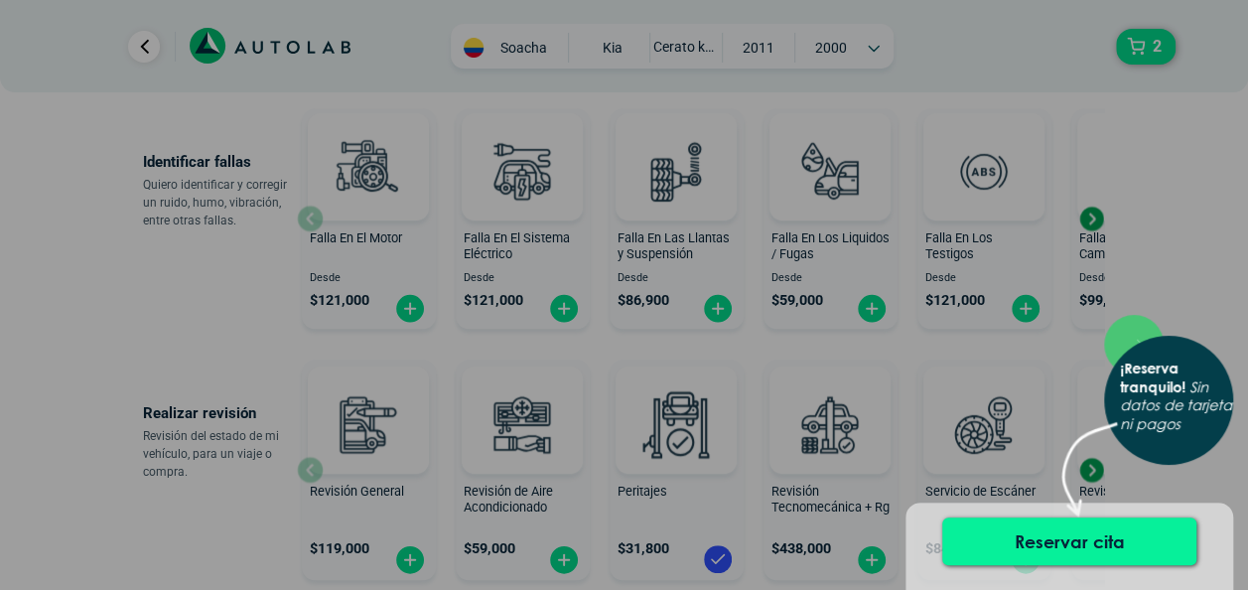
click at [1101, 534] on button "Reservar cita" at bounding box center [1069, 541] width 254 height 48
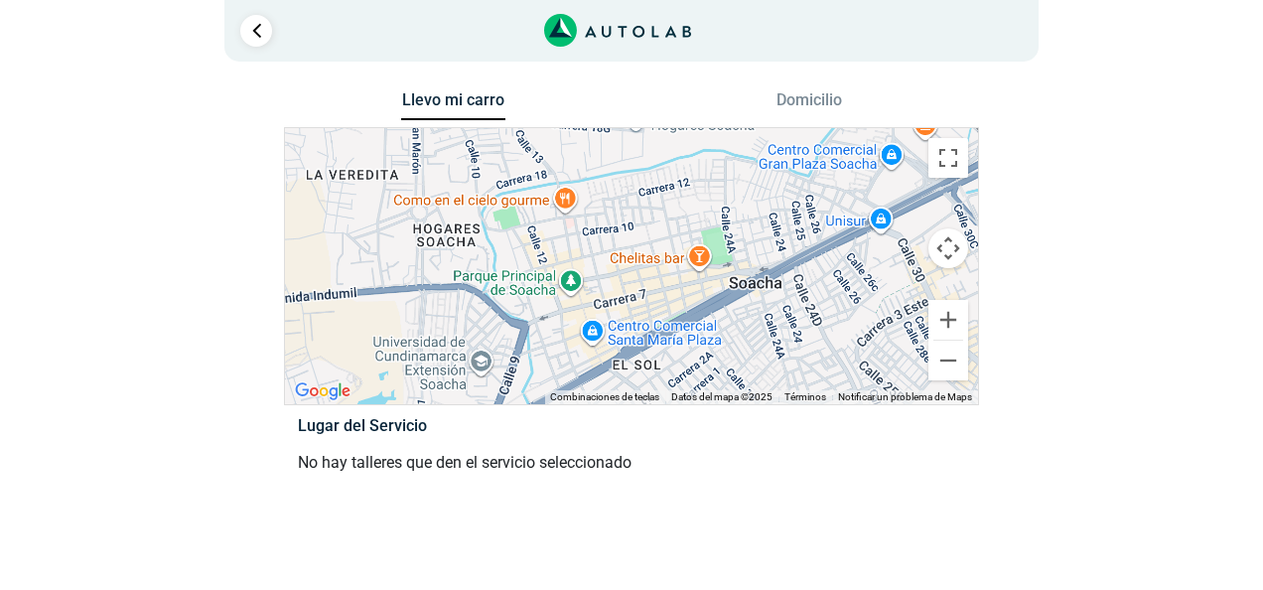
drag, startPoint x: 582, startPoint y: 260, endPoint x: 587, endPoint y: 383, distance: 123.2
click at [587, 383] on div at bounding box center [631, 266] width 693 height 276
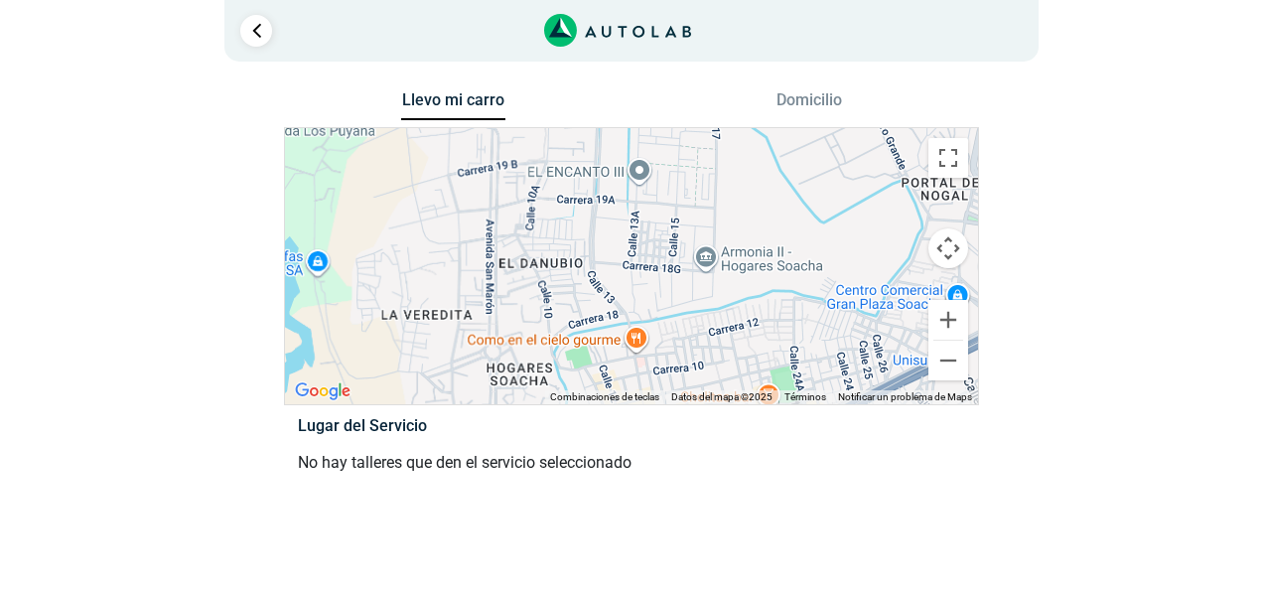
drag, startPoint x: 562, startPoint y: 286, endPoint x: 630, endPoint y: 408, distance: 140.0
click at [630, 408] on div "Llevo mi carro [GEOGRAPHIC_DATA] ← Mover a la izquierda → Mover a la derecha ↑ …" at bounding box center [631, 293] width 695 height 415
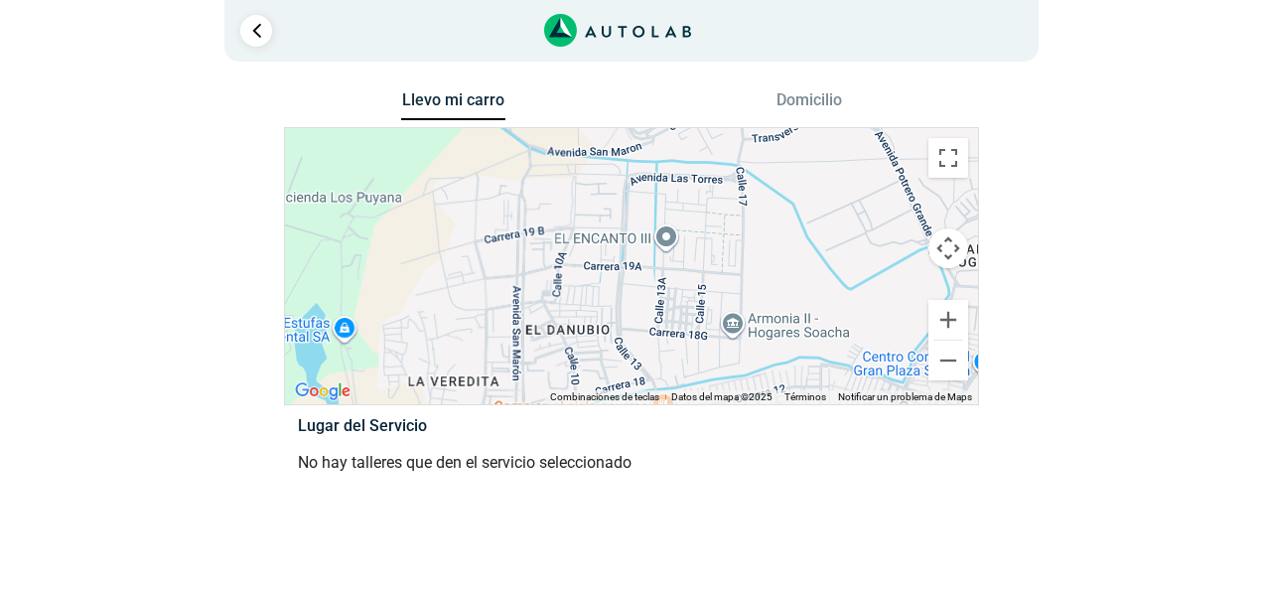
drag, startPoint x: 609, startPoint y: 208, endPoint x: 645, endPoint y: 332, distance: 128.2
click at [645, 332] on div at bounding box center [631, 266] width 693 height 276
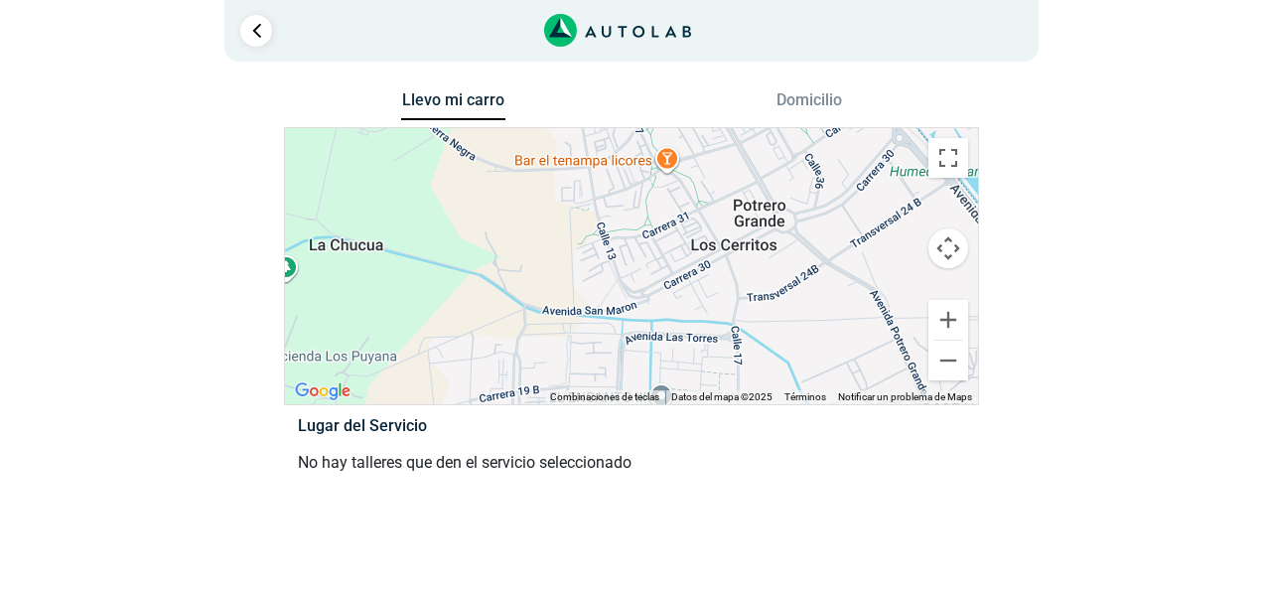
drag, startPoint x: 669, startPoint y: 242, endPoint x: 647, endPoint y: 365, distance: 125.0
click at [647, 365] on div at bounding box center [631, 266] width 693 height 276
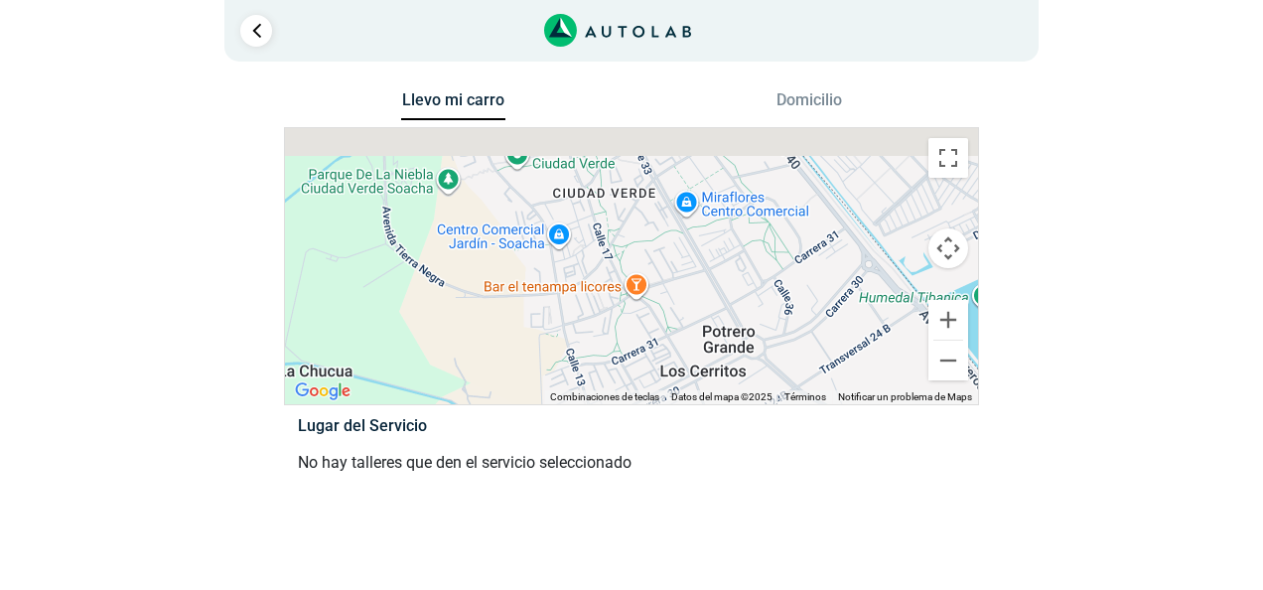
drag, startPoint x: 654, startPoint y: 177, endPoint x: 638, endPoint y: 324, distance: 147.8
click at [638, 324] on div at bounding box center [631, 266] width 693 height 276
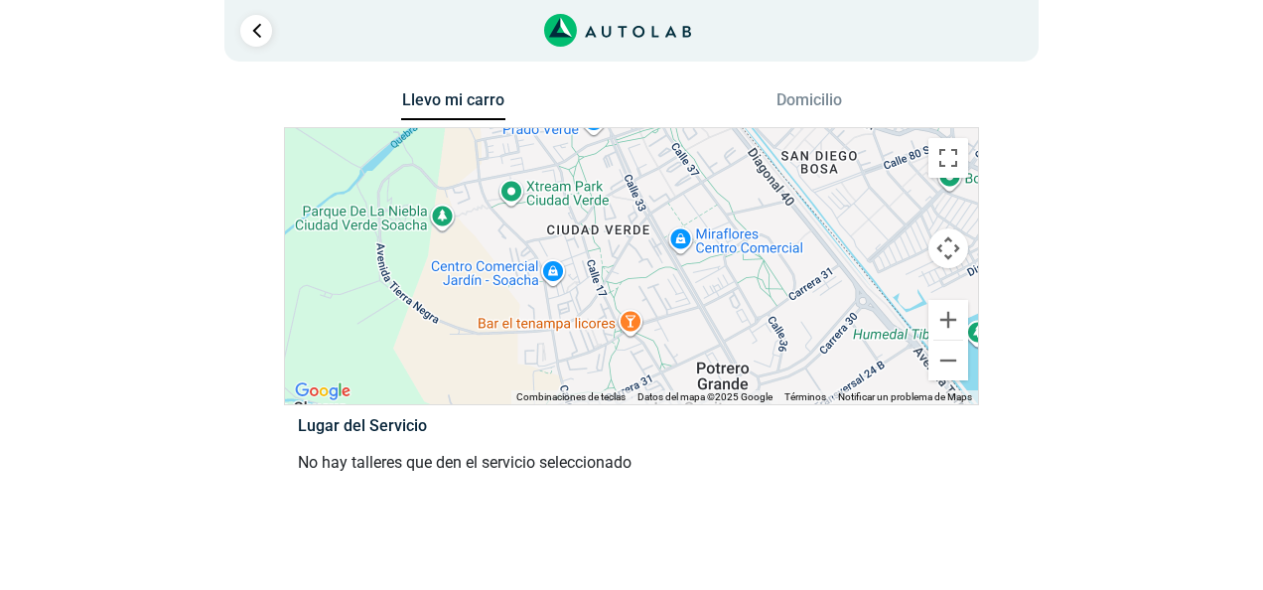
click at [641, 235] on div at bounding box center [631, 266] width 693 height 276
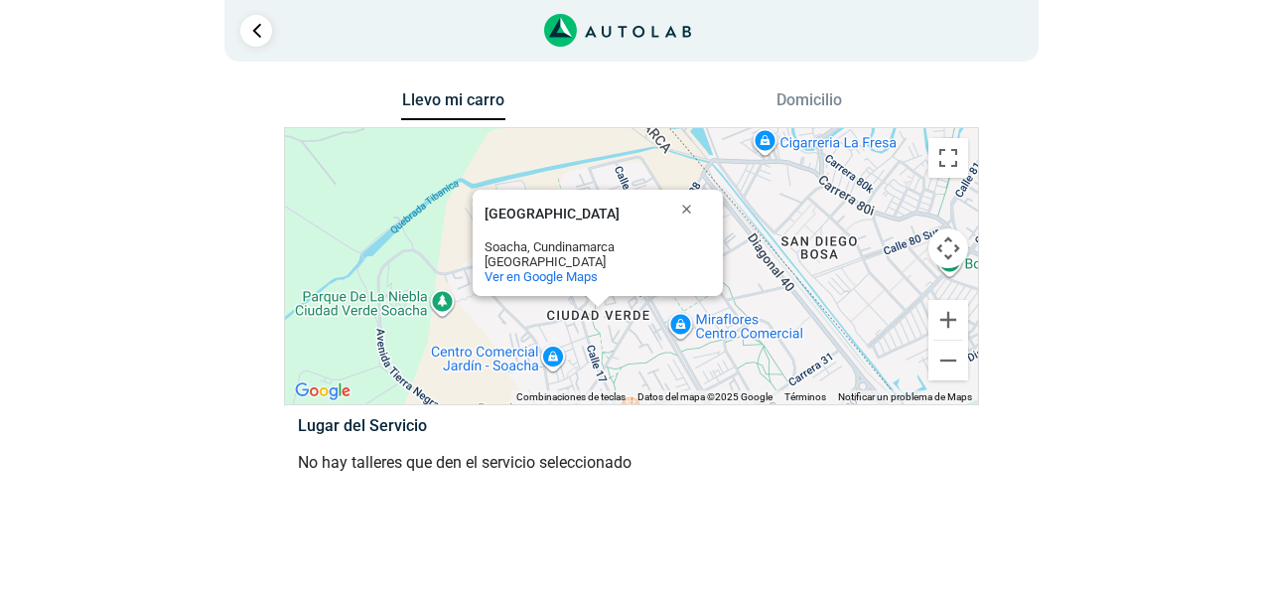
click at [621, 314] on div "[GEOGRAPHIC_DATA] [GEOGRAPHIC_DATA], [GEOGRAPHIC_DATA] [GEOGRAPHIC_DATA] Ver en…" at bounding box center [631, 266] width 693 height 276
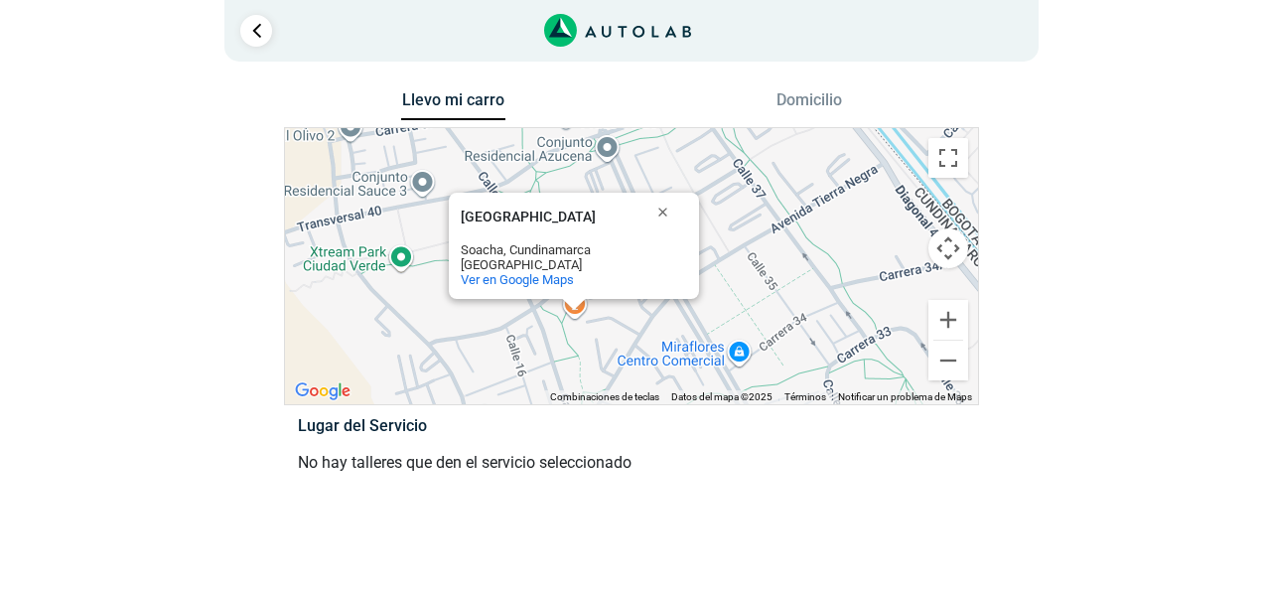
click at [577, 316] on div "[GEOGRAPHIC_DATA] [GEOGRAPHIC_DATA], [GEOGRAPHIC_DATA] [GEOGRAPHIC_DATA] Ver en…" at bounding box center [631, 266] width 693 height 276
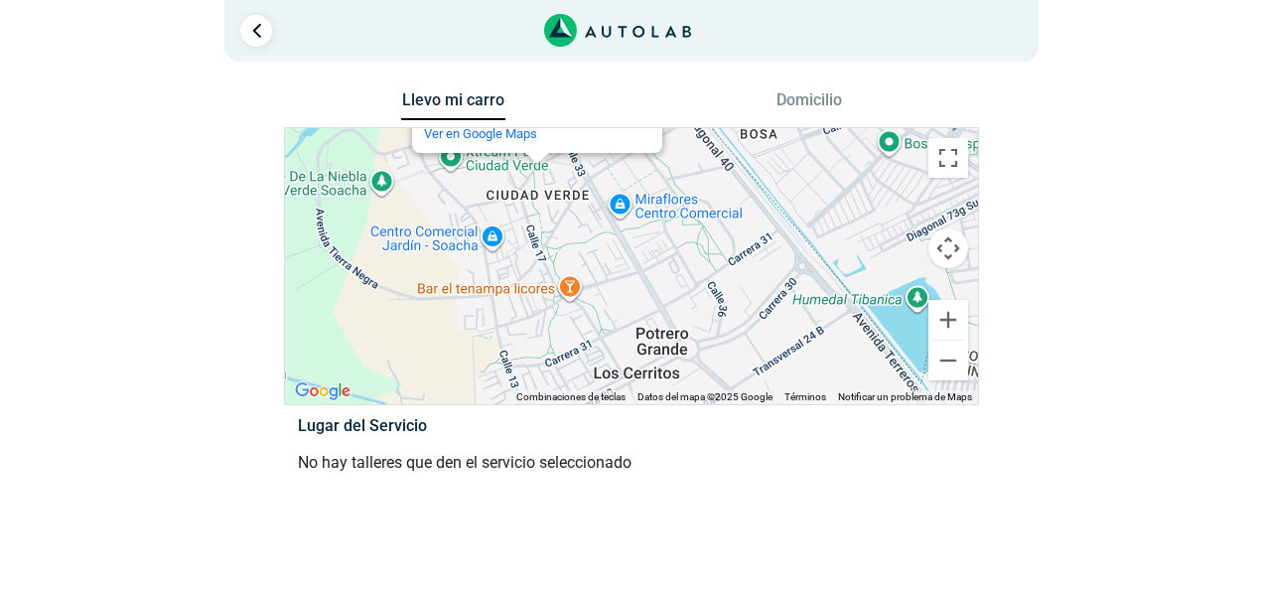
drag, startPoint x: 626, startPoint y: 347, endPoint x: 555, endPoint y: 204, distance: 159.8
click at [555, 204] on div "BAR EL TENAMPA BAR EL TENAMPA Soacha, Cundinamarca [GEOGRAPHIC_DATA] Ver en Goo…" at bounding box center [631, 266] width 693 height 276
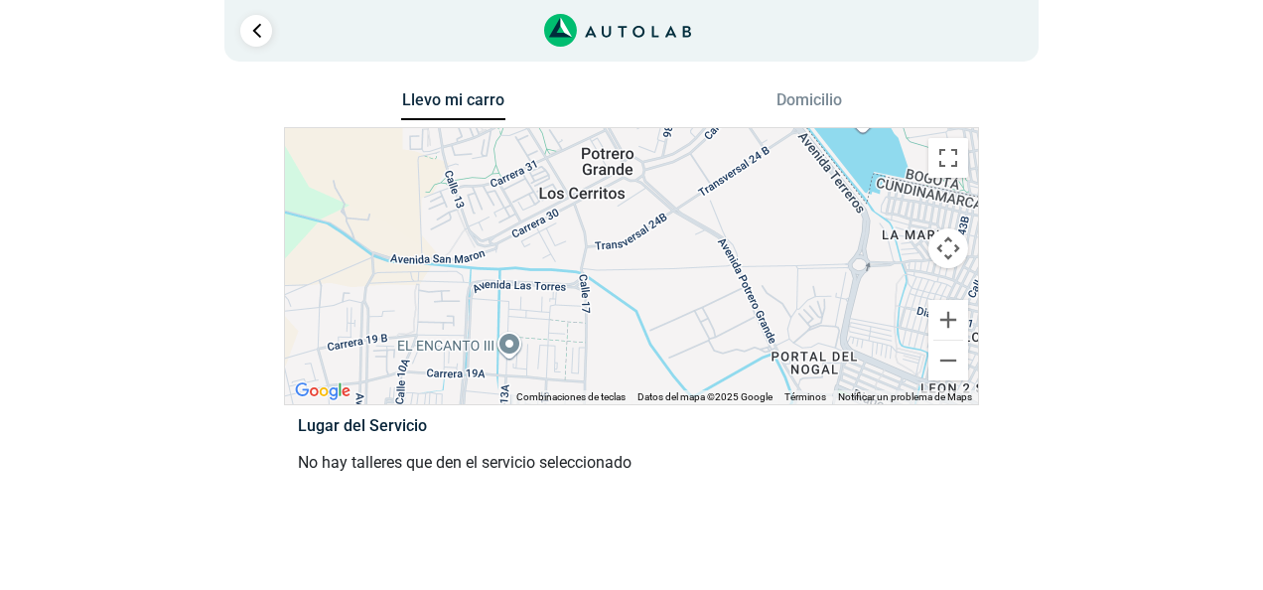
drag, startPoint x: 580, startPoint y: 328, endPoint x: 536, endPoint y: 138, distance: 194.6
click at [536, 138] on div "BAR EL TENAMPA BAR EL TENAMPA Soacha, Cundinamarca [GEOGRAPHIC_DATA] Ver en Goo…" at bounding box center [631, 266] width 693 height 276
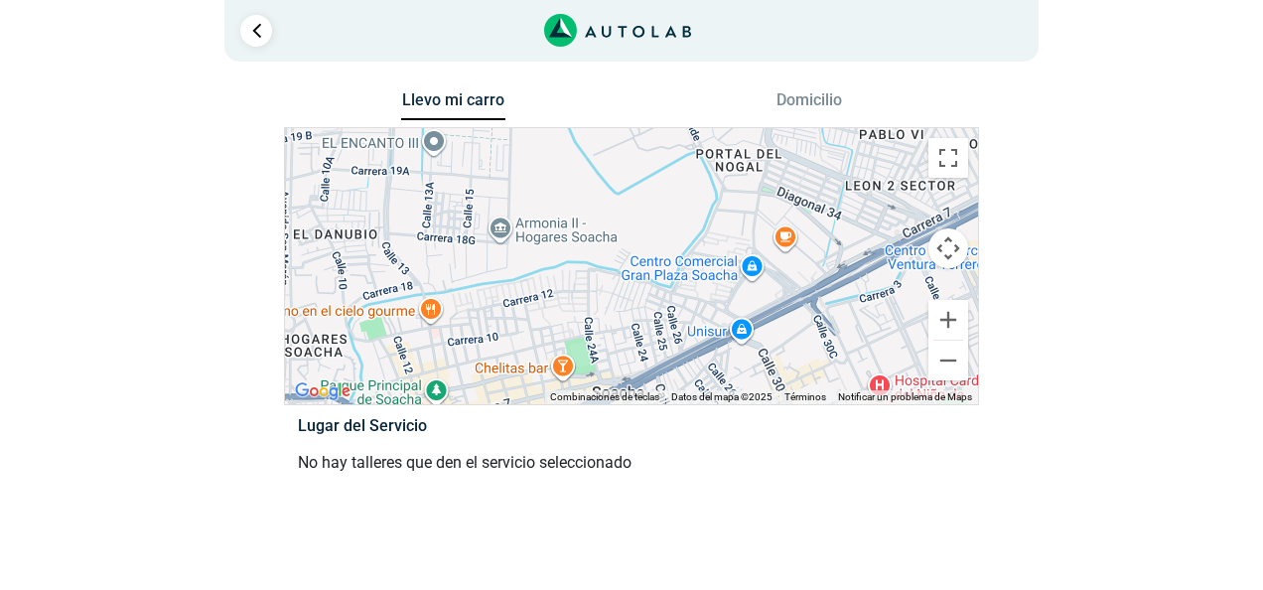
drag, startPoint x: 576, startPoint y: 246, endPoint x: 515, endPoint y: 81, distance: 175.5
click at [515, 81] on div "2 Llevo mi carro [GEOGRAPHIC_DATA] ← Mover a la izquierda → ↑ ↓ + - Fin" at bounding box center [631, 250] width 1191 height 501
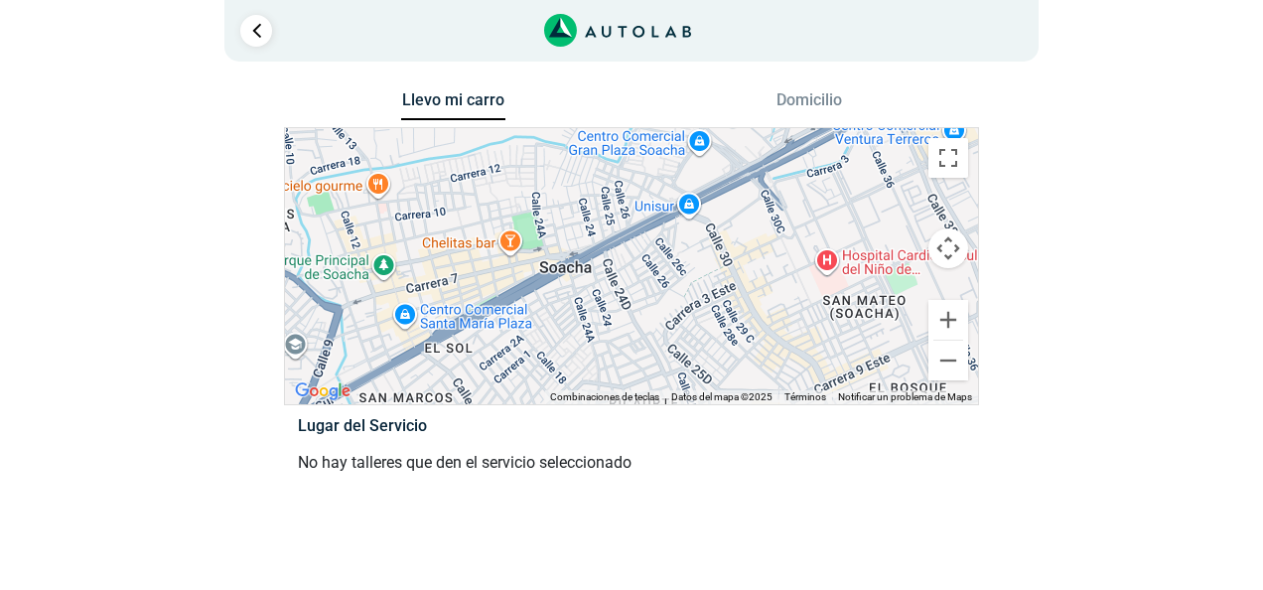
drag, startPoint x: 531, startPoint y: 202, endPoint x: 474, endPoint y: 67, distance: 147.3
click at [474, 67] on div "2 Llevo mi carro [GEOGRAPHIC_DATA] ← Mover a la izquierda → ↑ ↓ + - Fin" at bounding box center [631, 250] width 1191 height 501
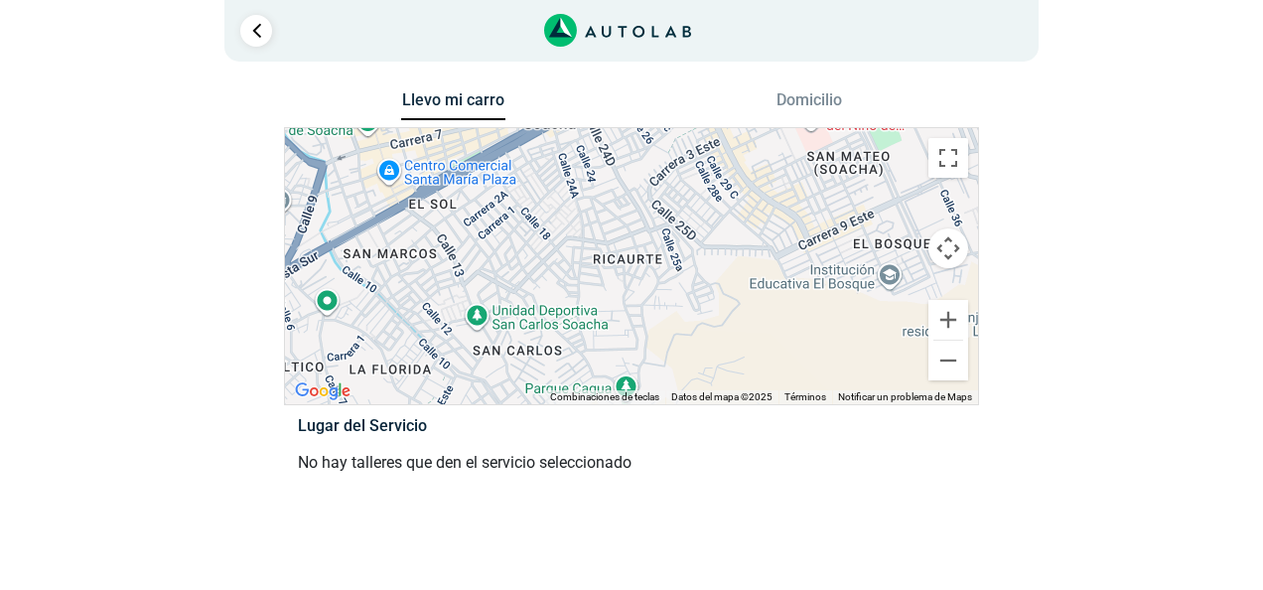
drag, startPoint x: 490, startPoint y: 254, endPoint x: 486, endPoint y: 118, distance: 136.0
click at [486, 118] on div "Llevo mi carro [GEOGRAPHIC_DATA] ← Mover a la izquierda → Mover a la derecha ↑ …" at bounding box center [631, 293] width 695 height 415
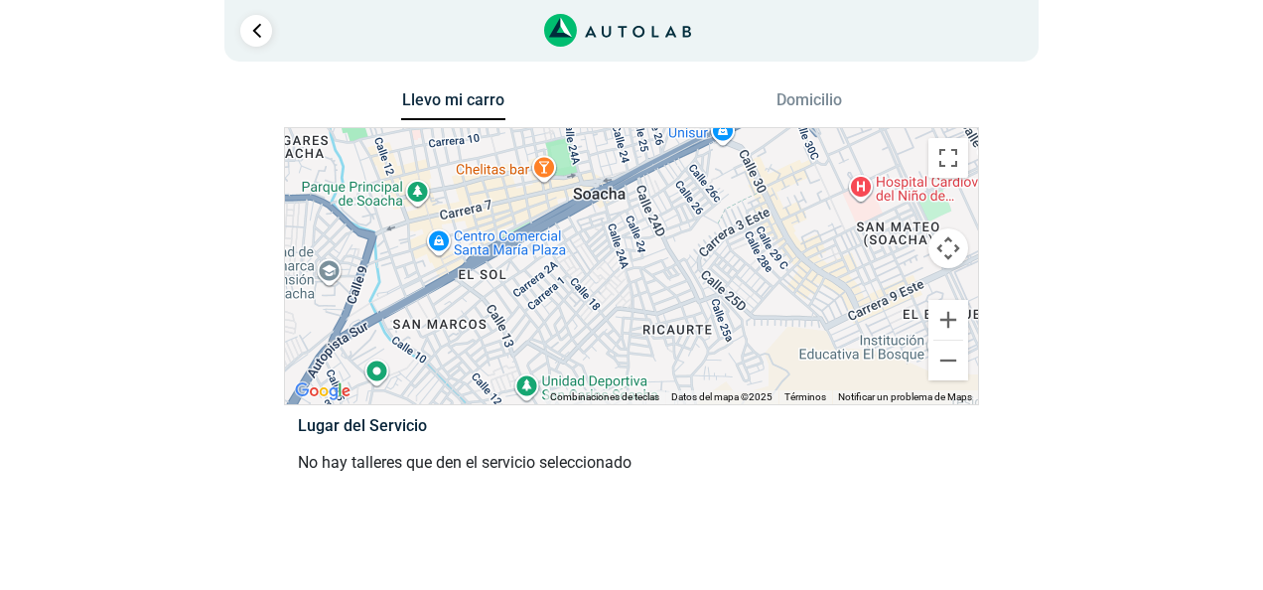
drag, startPoint x: 521, startPoint y: 238, endPoint x: 592, endPoint y: 330, distance: 115.4
click at [592, 330] on div "BAR EL TENAMPA BAR EL TENAMPA Soacha, Cundinamarca [GEOGRAPHIC_DATA] Ver en Goo…" at bounding box center [631, 266] width 693 height 276
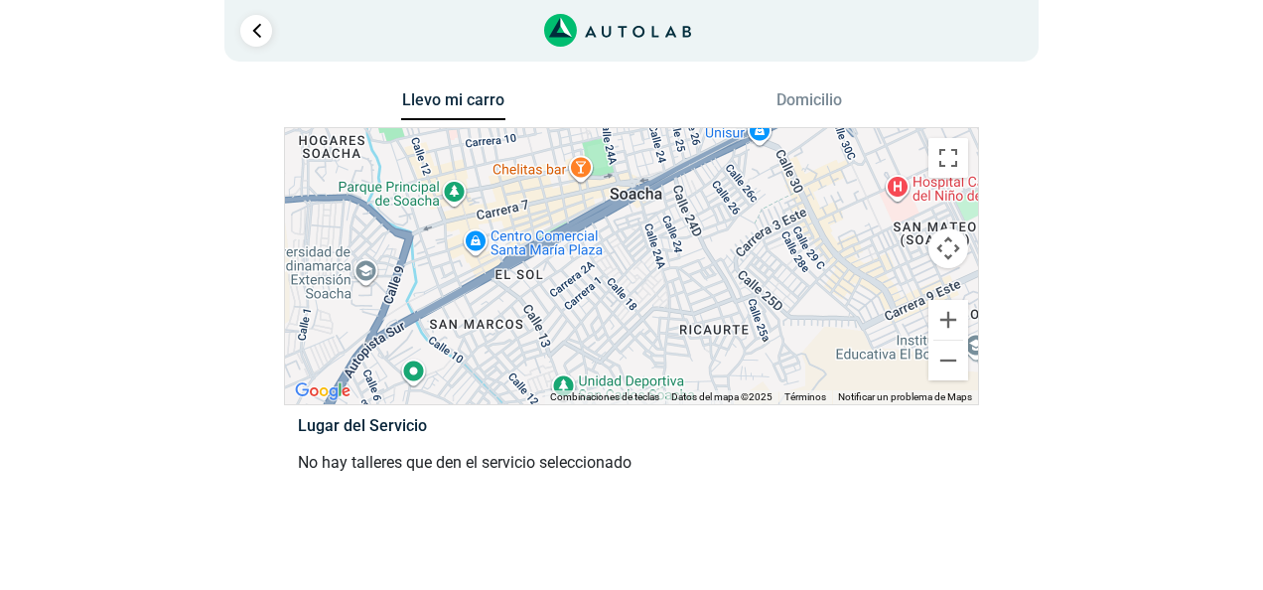
click at [790, 110] on button "Domicilio" at bounding box center [809, 104] width 104 height 29
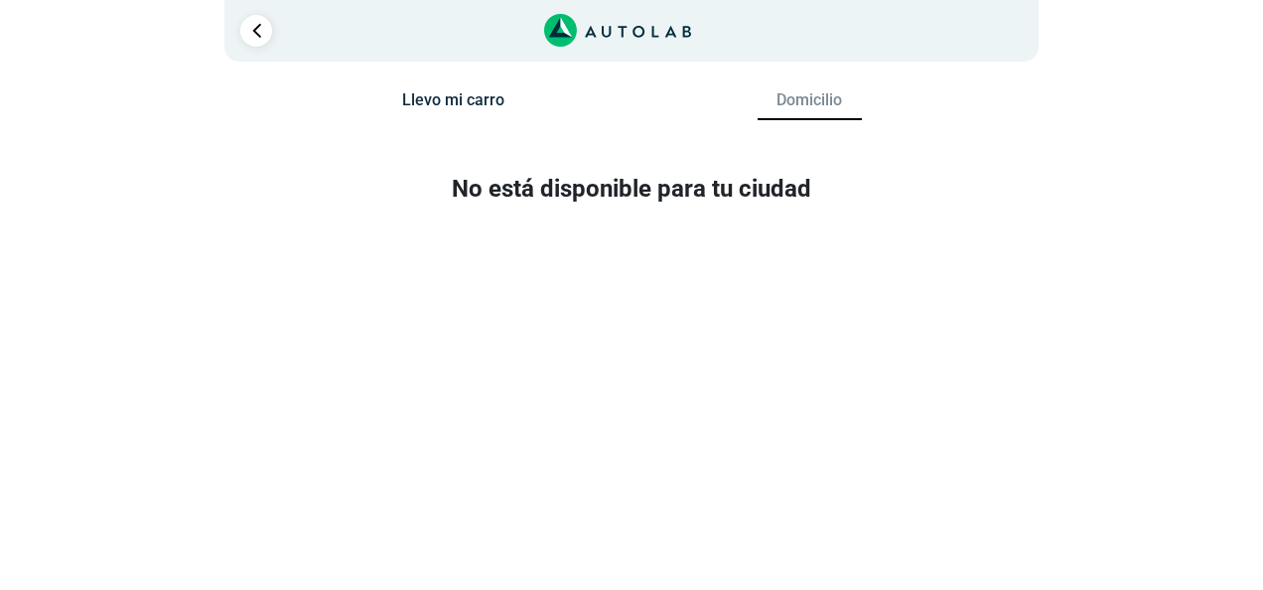
click at [455, 109] on button "Llevo mi carro" at bounding box center [453, 104] width 104 height 29
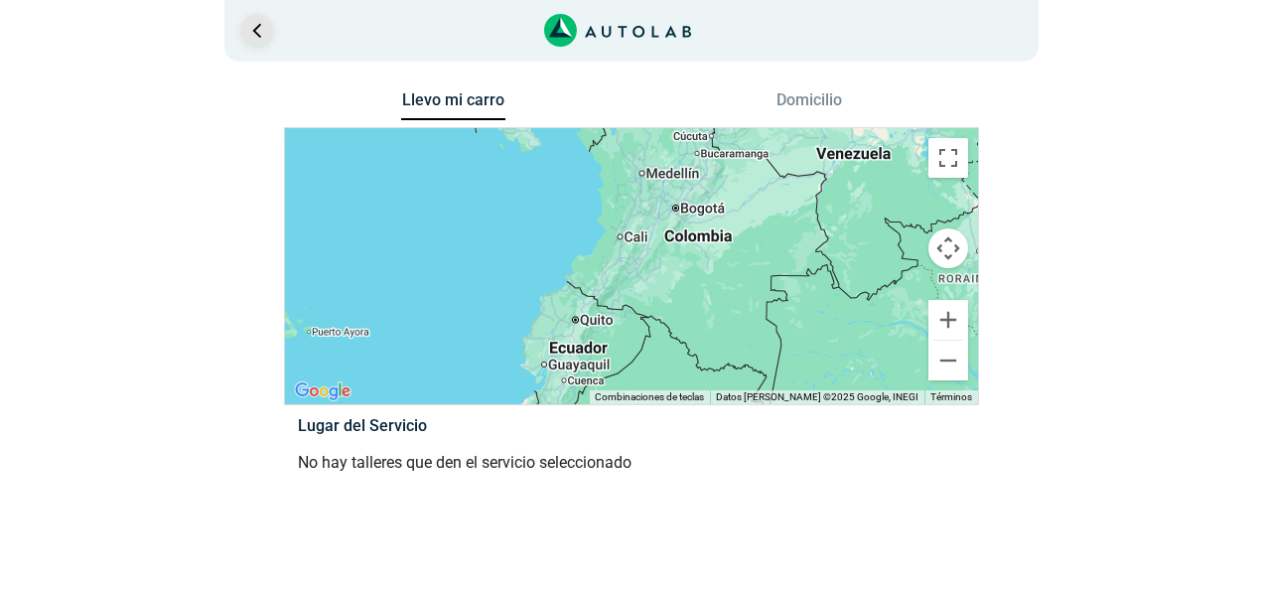
click at [250, 34] on link "Ir al paso anterior" at bounding box center [256, 31] width 32 height 32
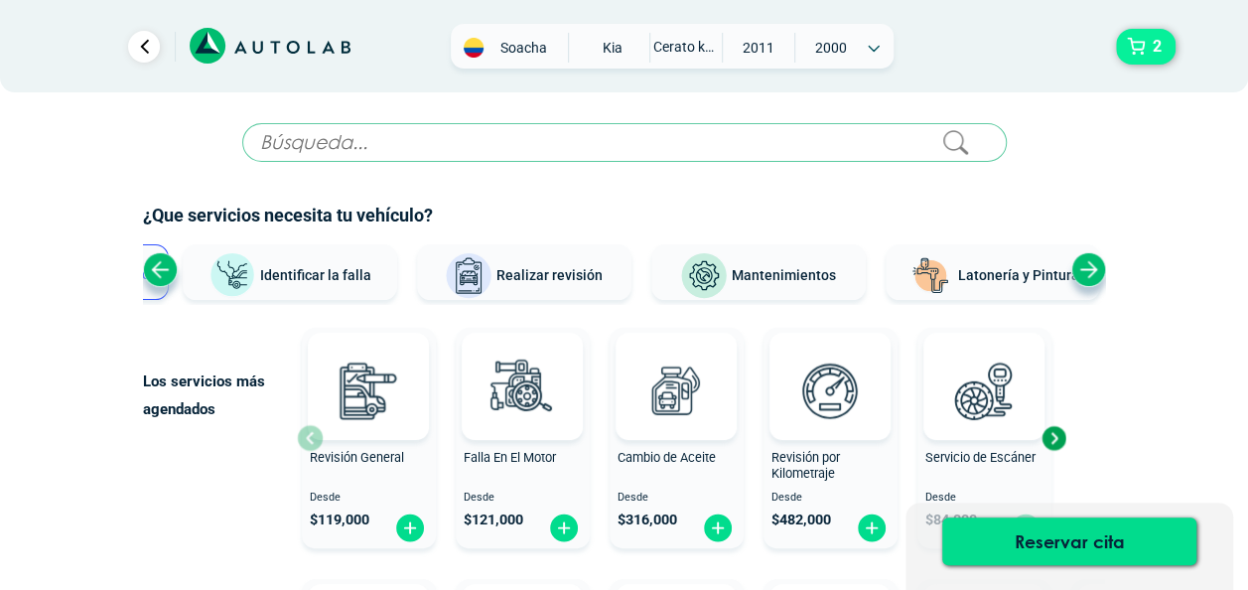
click at [1132, 46] on button "2" at bounding box center [1146, 47] width 60 height 36
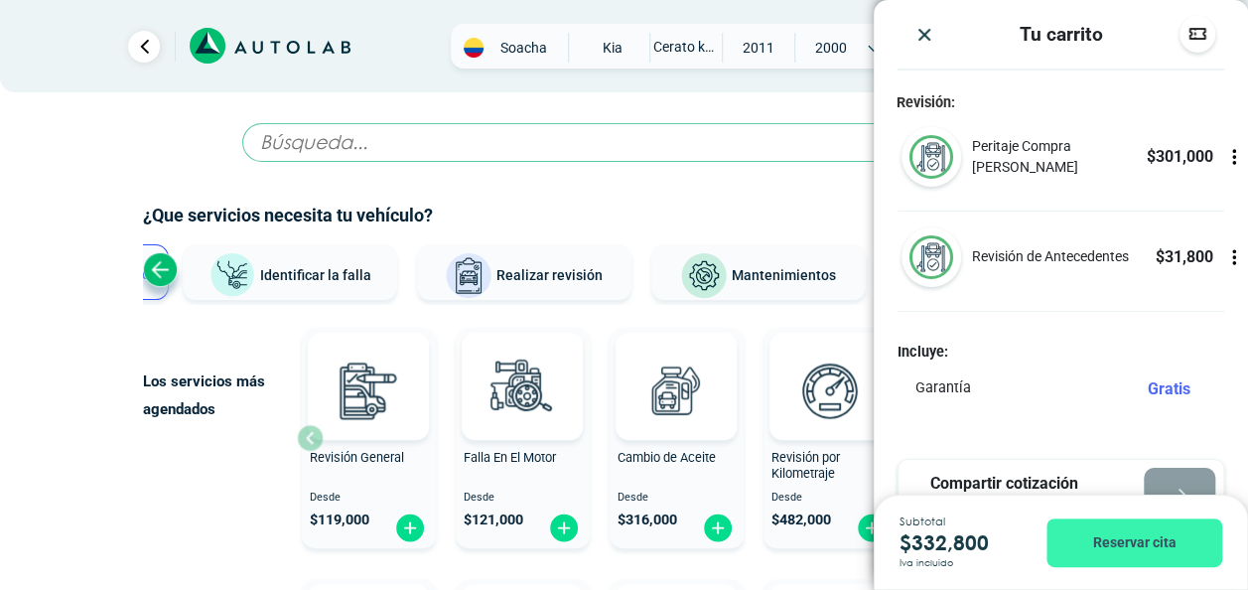
click at [1151, 560] on button "Reservar cita" at bounding box center [1134, 542] width 176 height 49
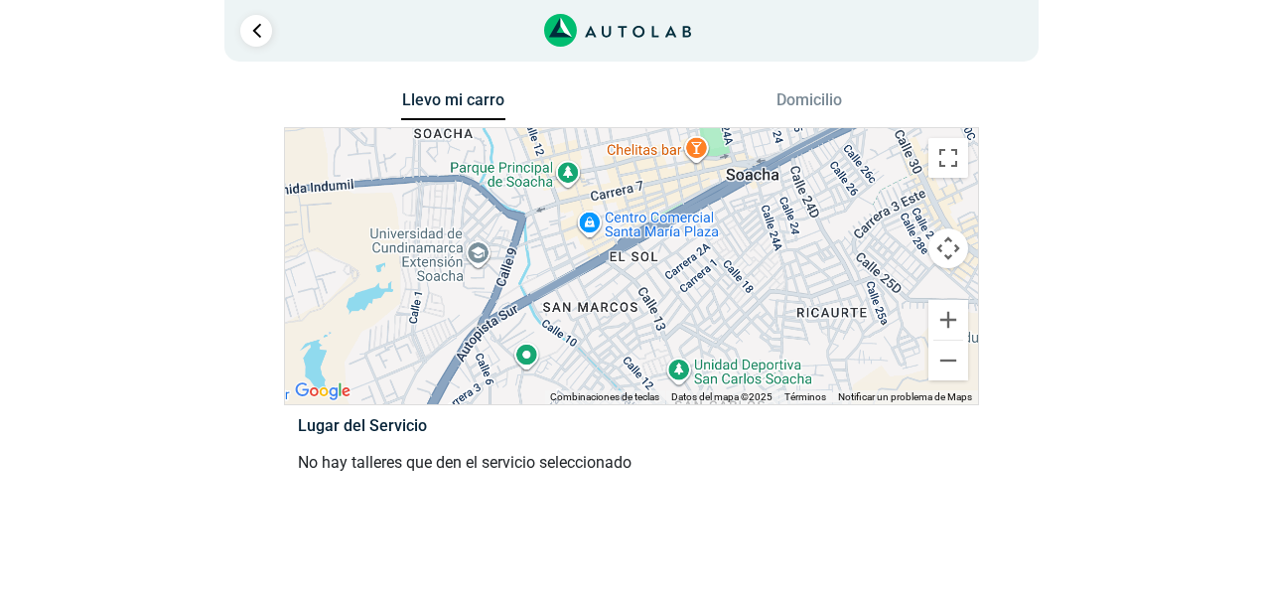
click at [778, 93] on button "Domicilio" at bounding box center [809, 104] width 104 height 29
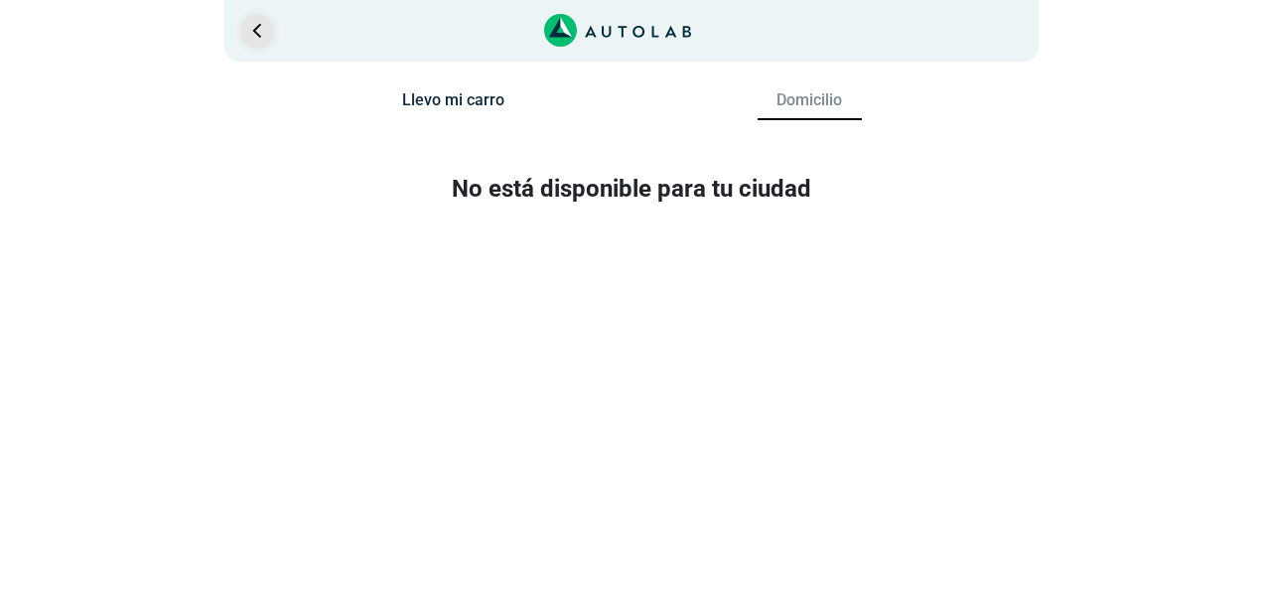
click at [259, 26] on link "Ir al paso anterior" at bounding box center [256, 31] width 32 height 32
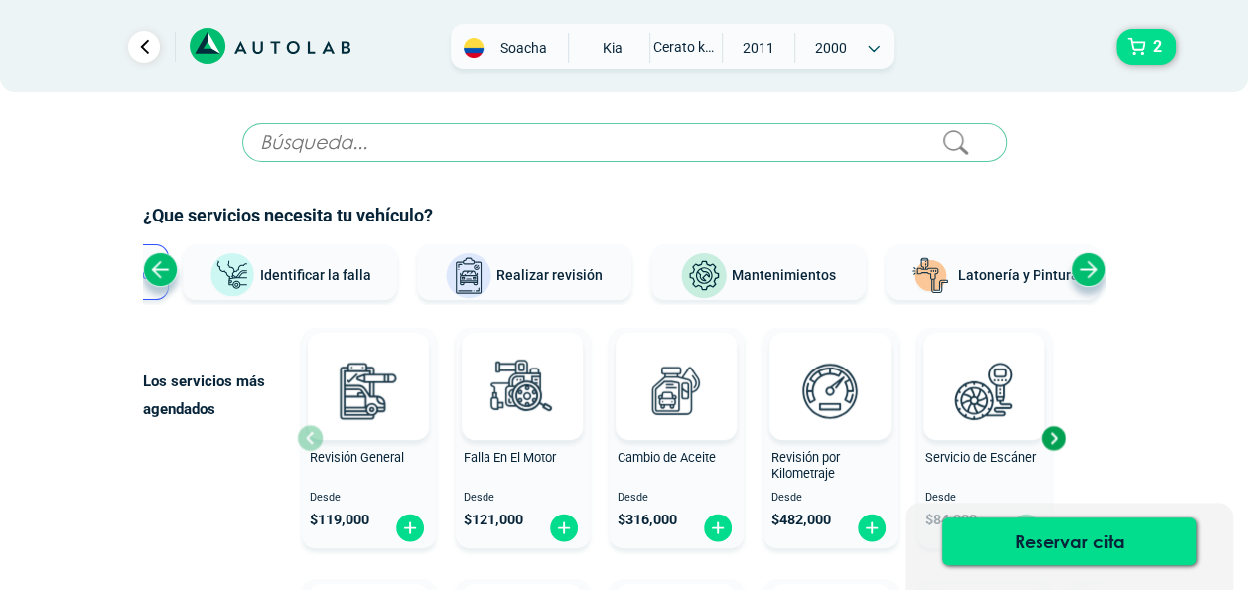
click at [247, 53] on icon at bounding box center [270, 46] width 161 height 37
